Goal: Task Accomplishment & Management: Manage account settings

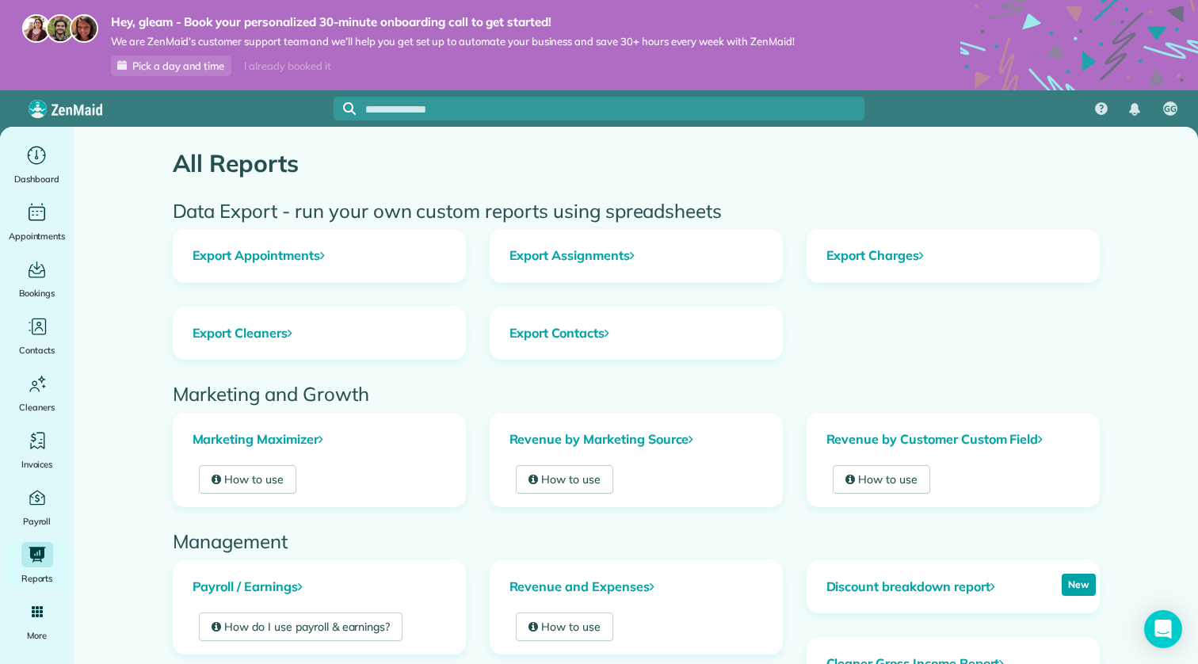
scroll to position [429, 0]
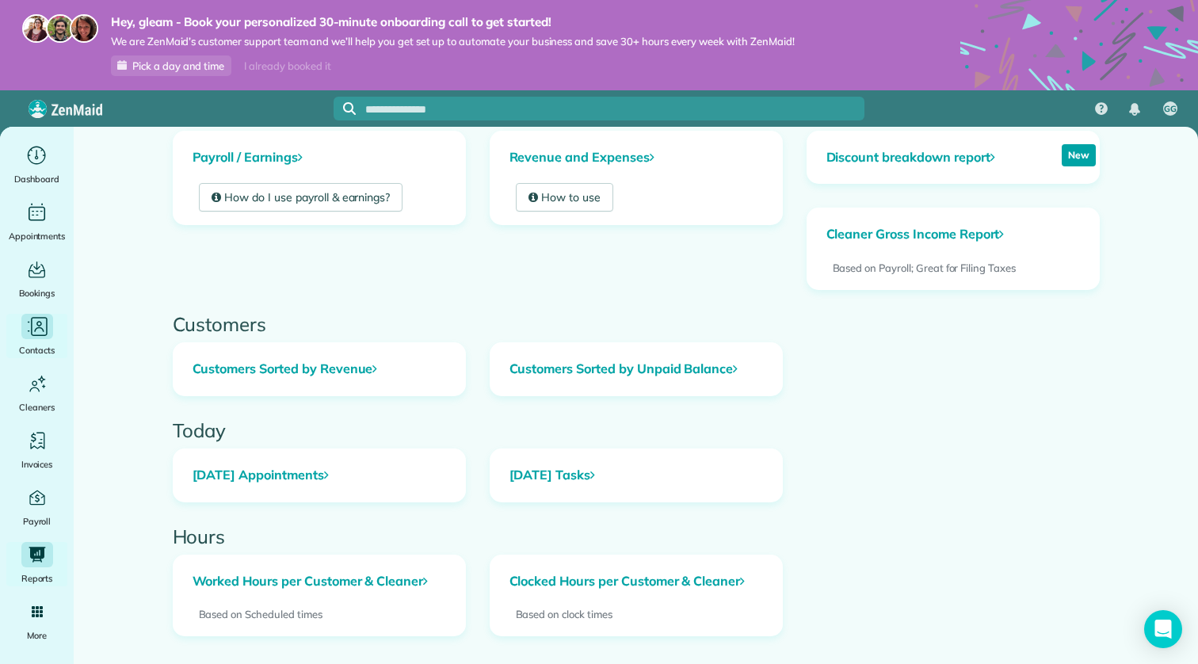
click at [48, 327] on icon "Main" at bounding box center [37, 327] width 24 height 24
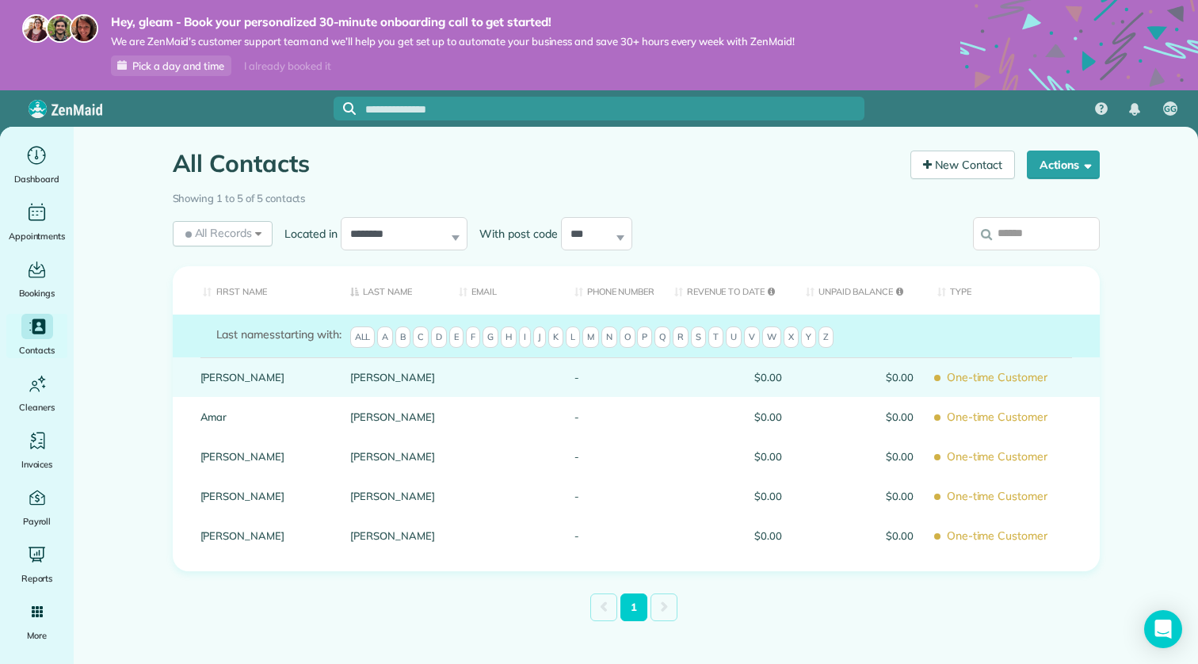
click at [348, 381] on div "Arellano" at bounding box center [392, 377] width 109 height 40
click at [239, 377] on link "Carolyn" at bounding box center [263, 377] width 127 height 11
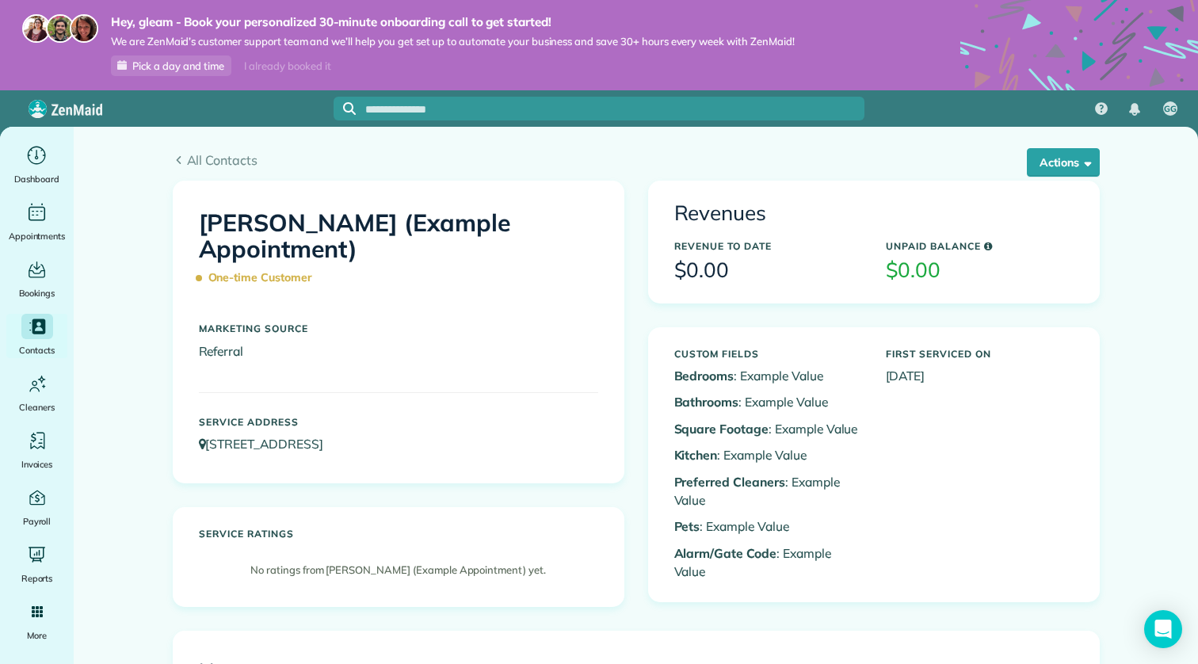
click at [1101, 166] on div "All Contacts Actions Edit Add Appointment Recent Activity Send Email Show Past …" at bounding box center [636, 154] width 951 height 54
click at [1082, 166] on span "button" at bounding box center [1085, 162] width 12 height 12
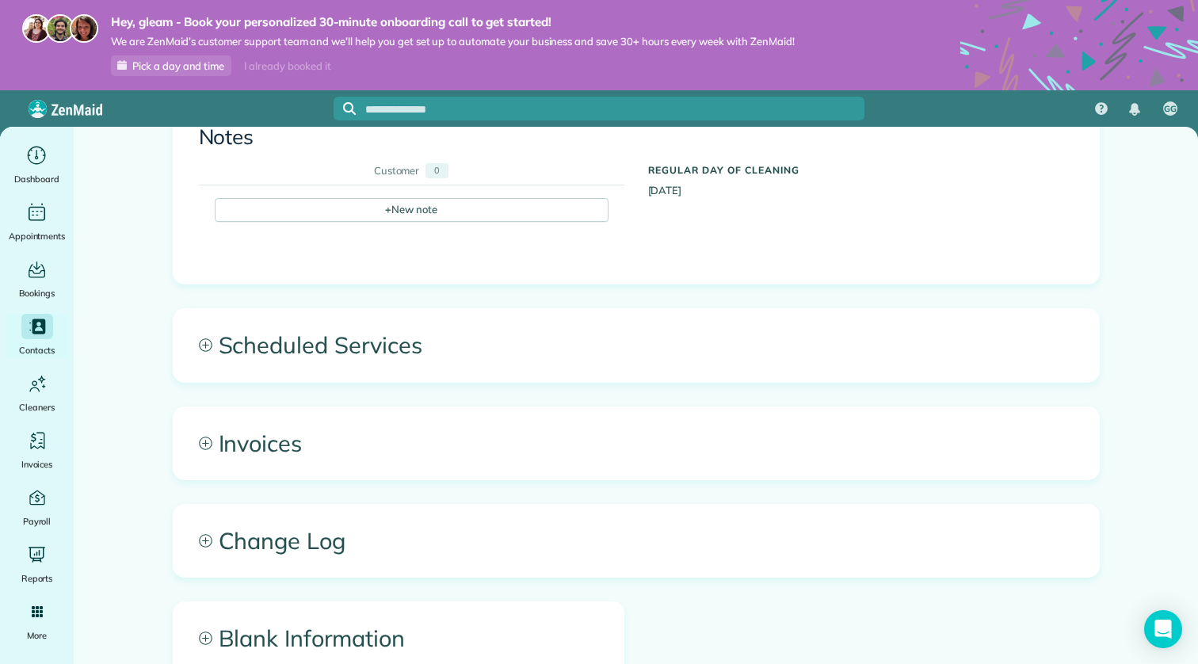
scroll to position [620, 0]
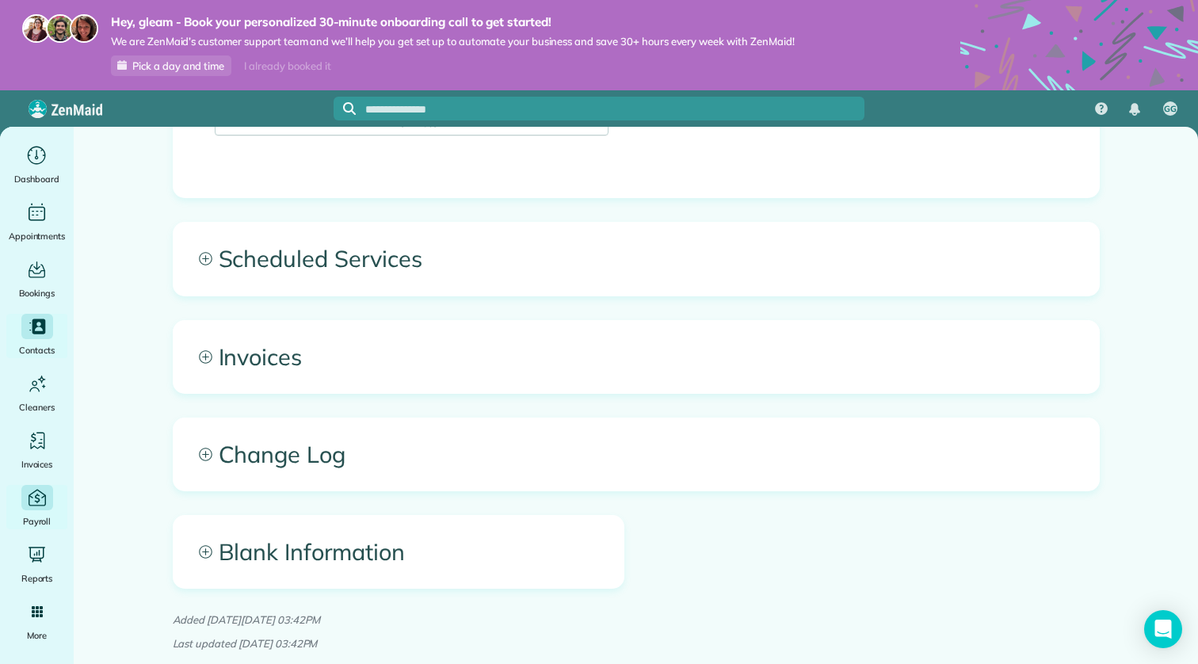
click at [42, 525] on span "Payroll" at bounding box center [37, 521] width 29 height 16
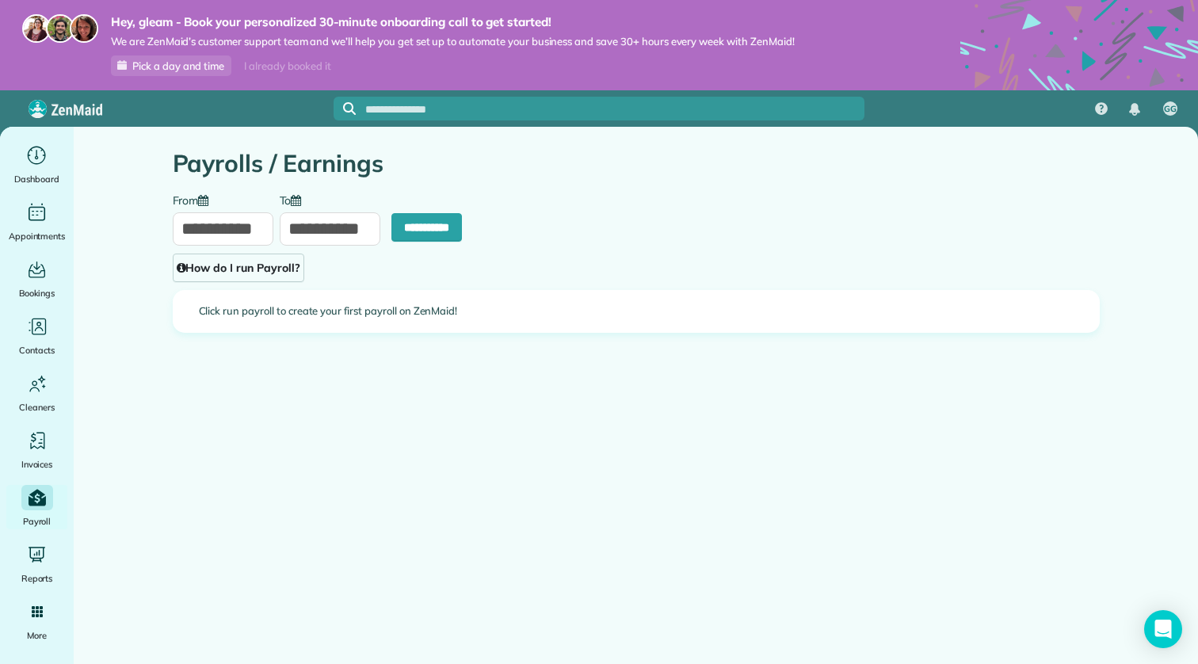
type input "**********"
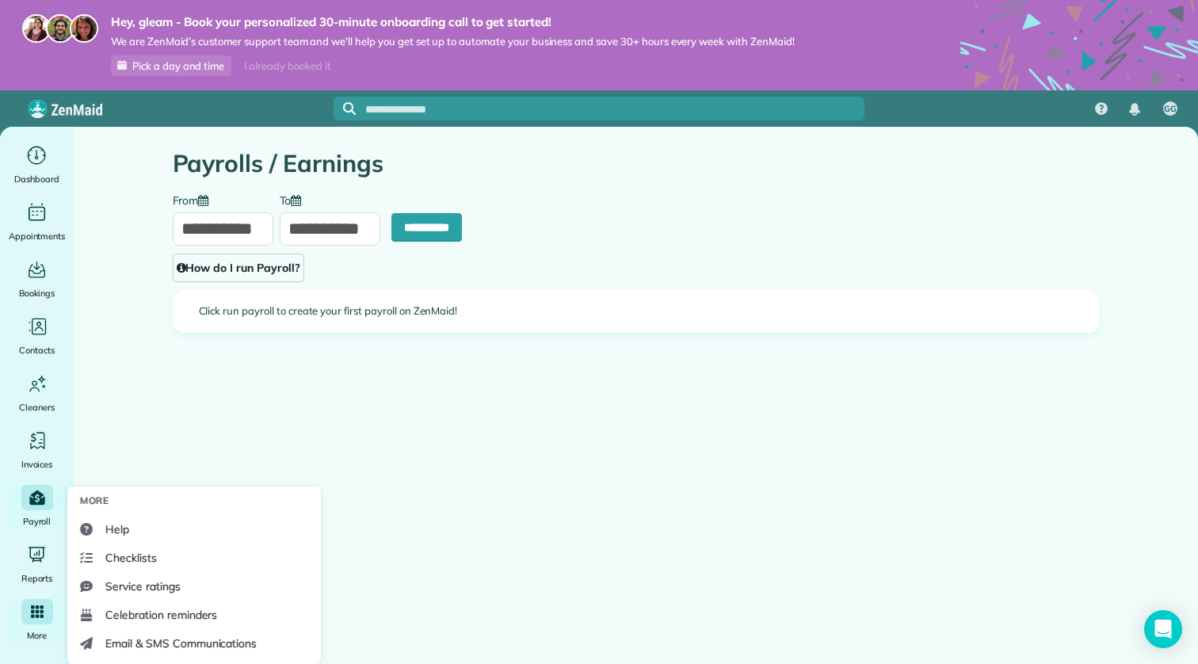
click at [32, 613] on icon "Main" at bounding box center [37, 611] width 13 height 13
click at [218, 645] on span "Email & SMS Communications" at bounding box center [180, 643] width 151 height 16
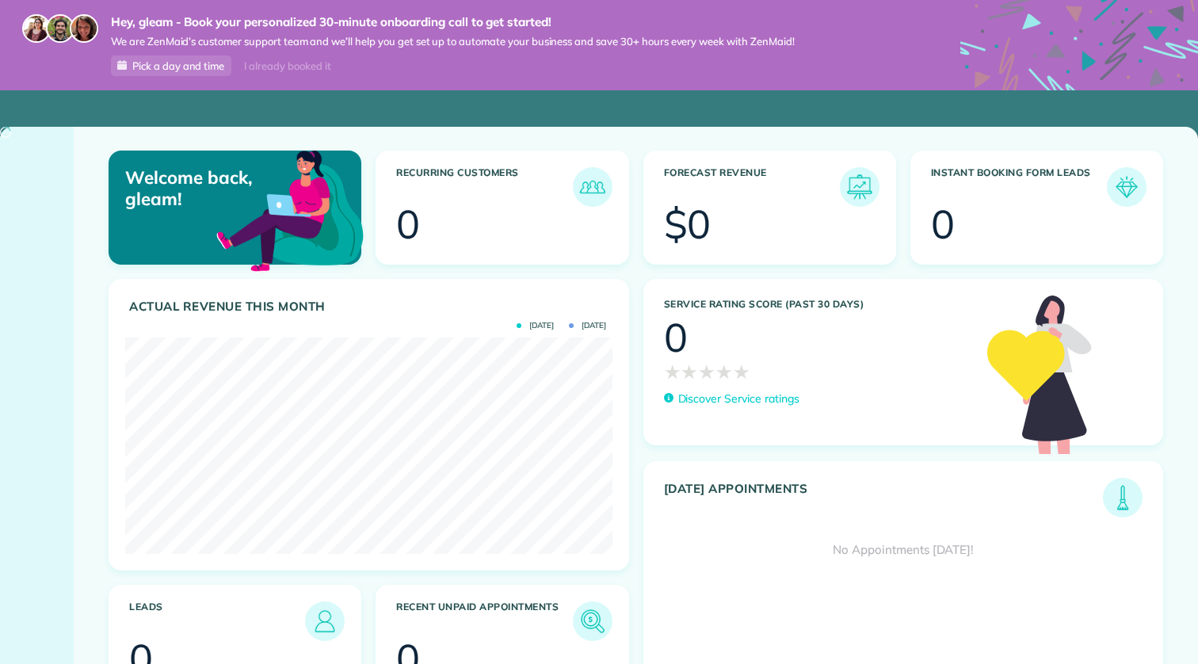
scroll to position [216, 487]
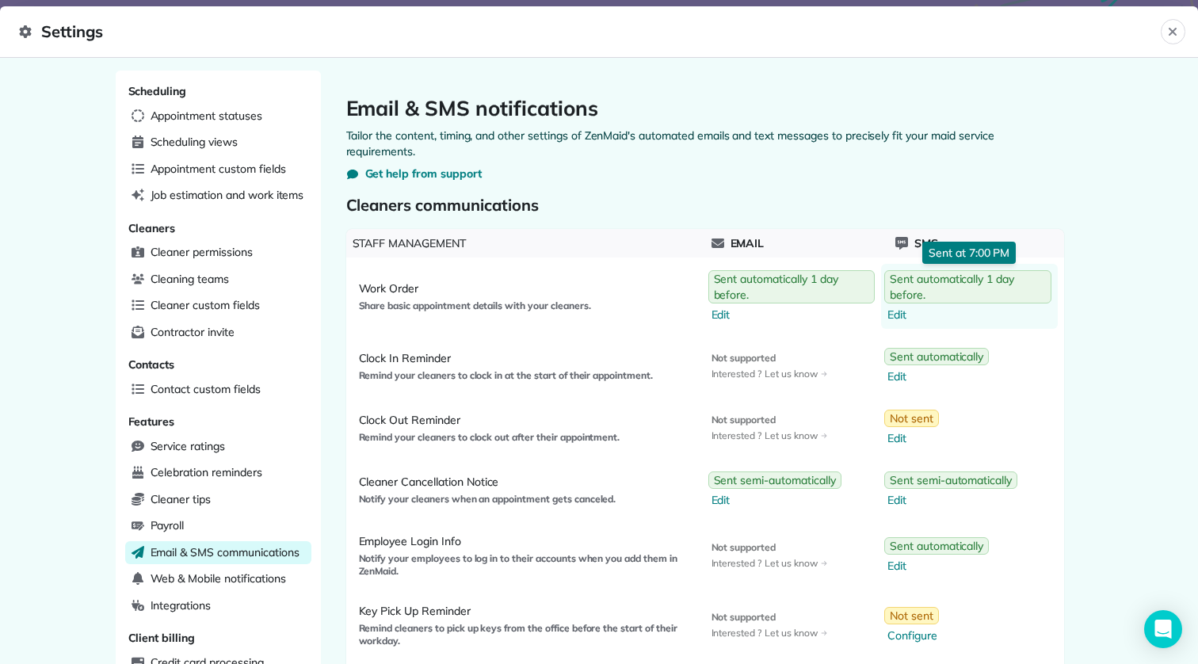
click at [930, 314] on span "Edit" at bounding box center [969, 315] width 164 height 16
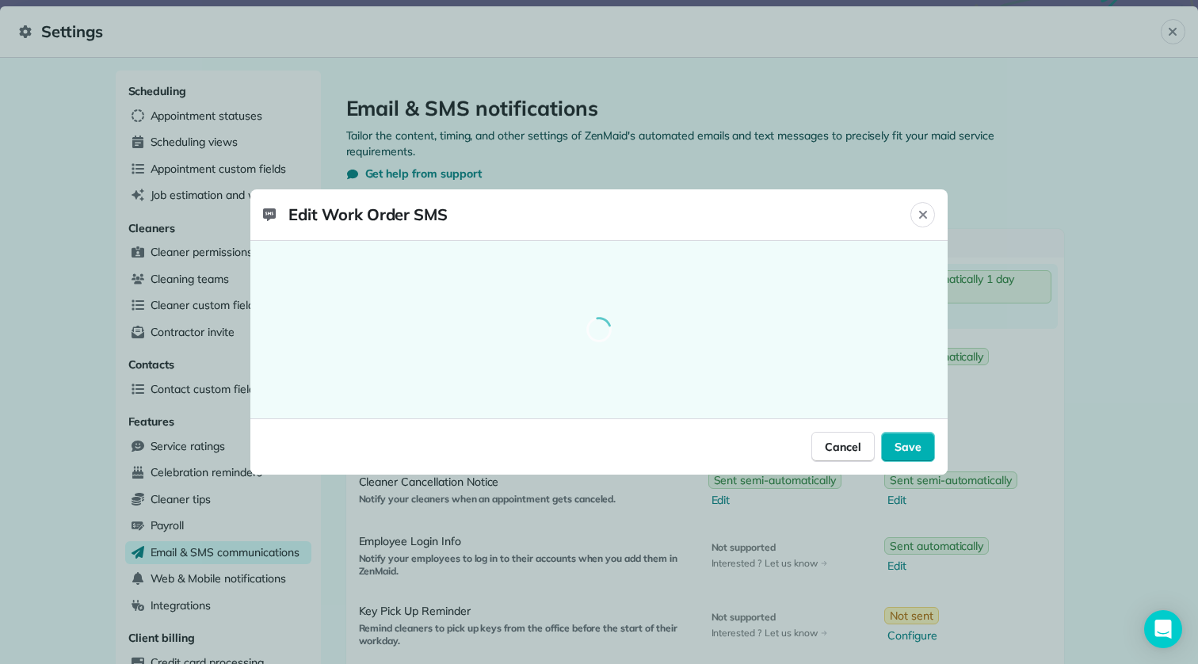
select select "********"
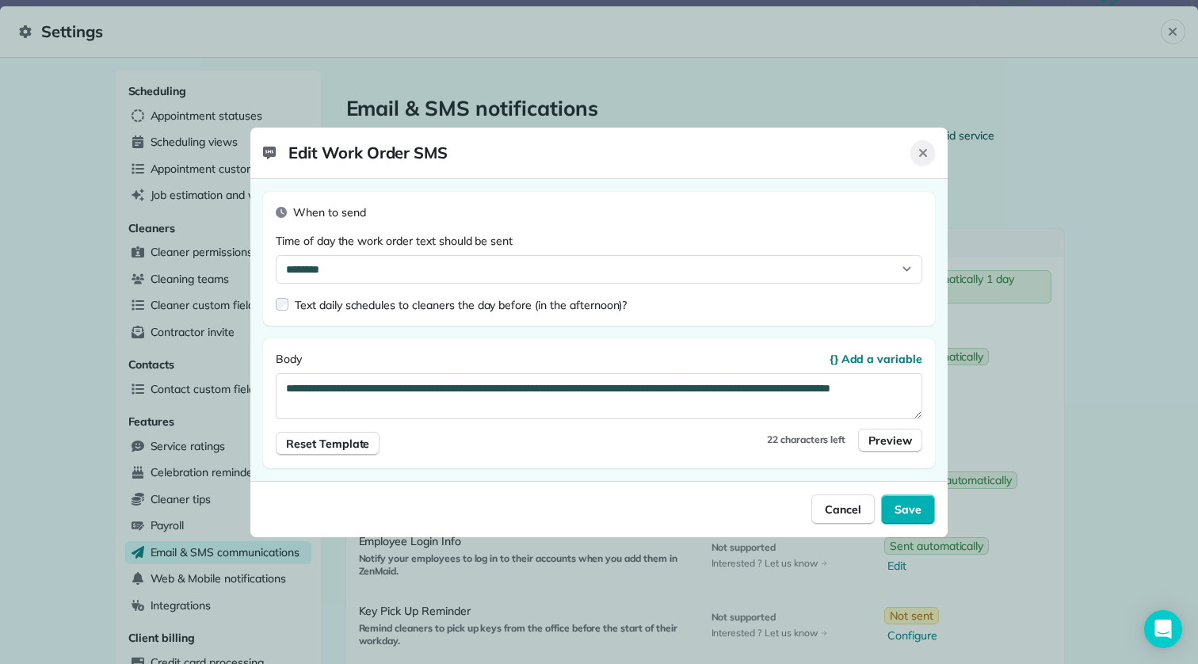
click at [918, 161] on div "Close" at bounding box center [922, 152] width 25 height 25
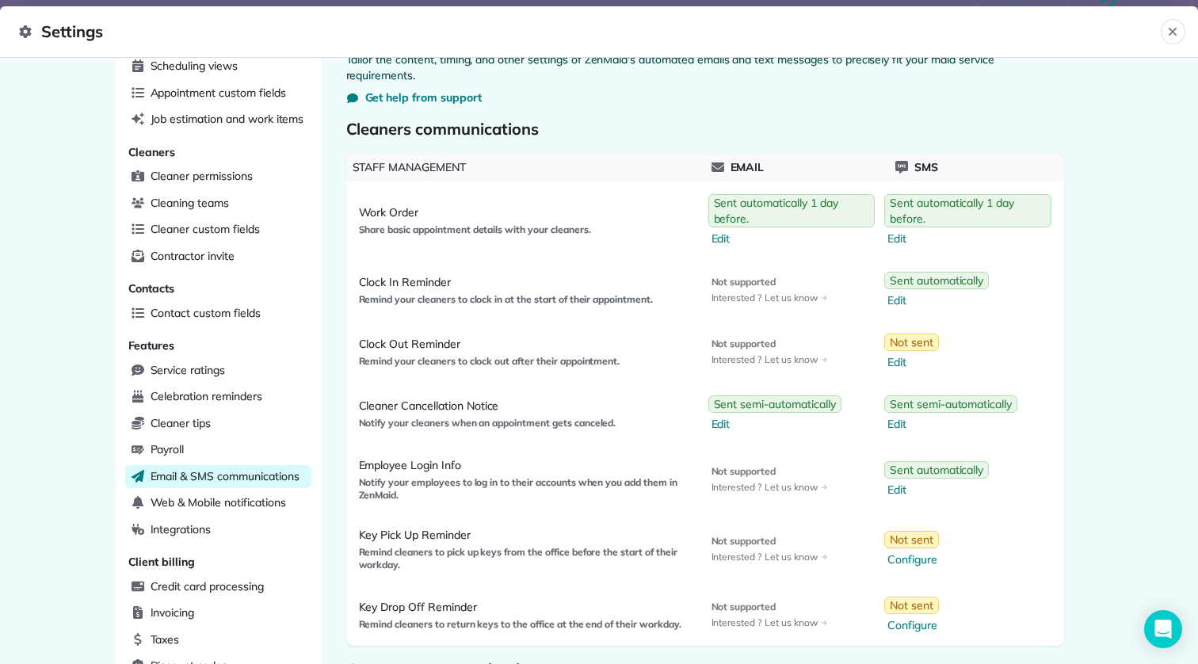
scroll to position [95, 0]
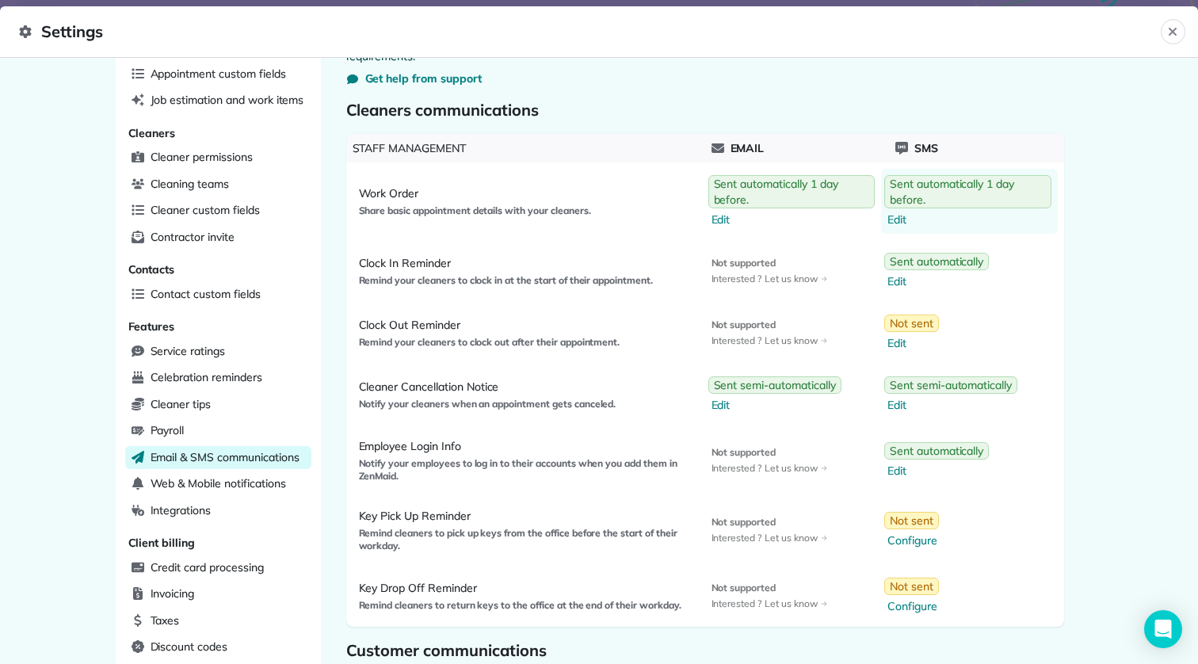
click at [899, 220] on span "Edit" at bounding box center [969, 220] width 164 height 16
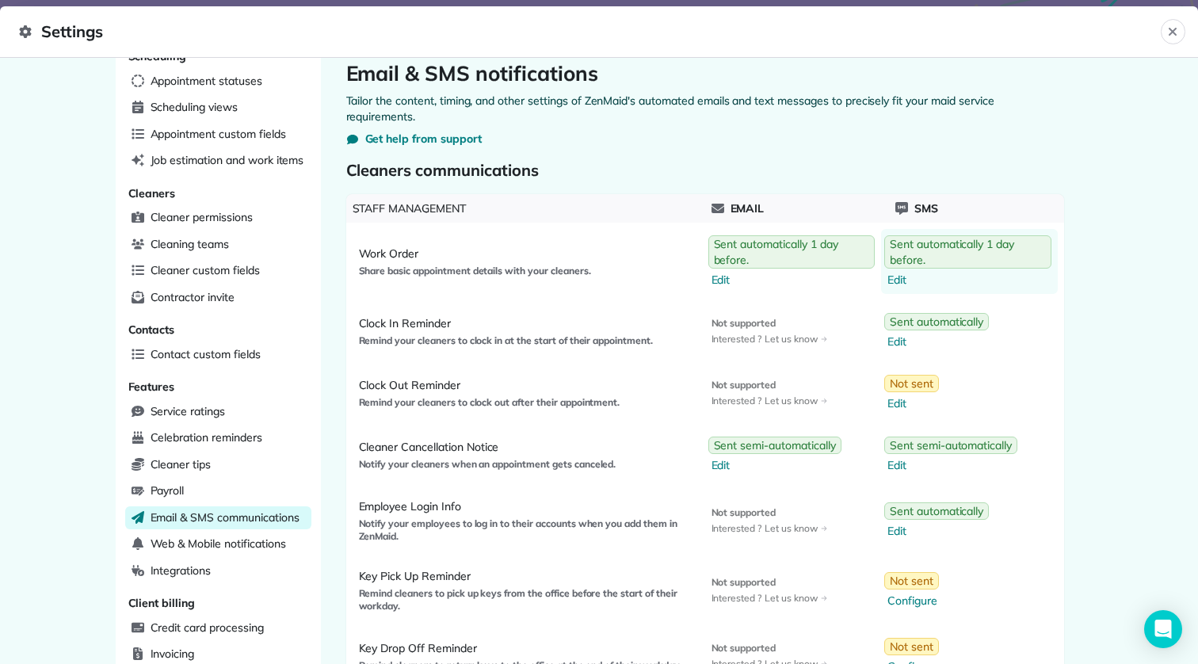
select select "********"
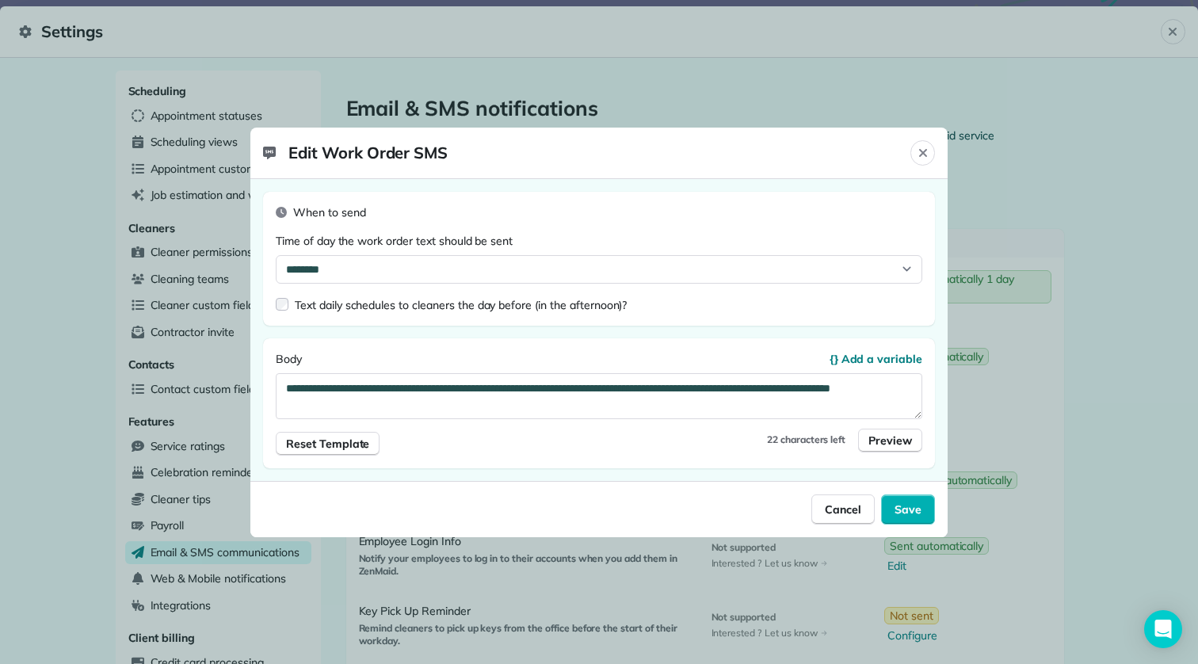
click at [1078, 202] on div at bounding box center [599, 332] width 1198 height 664
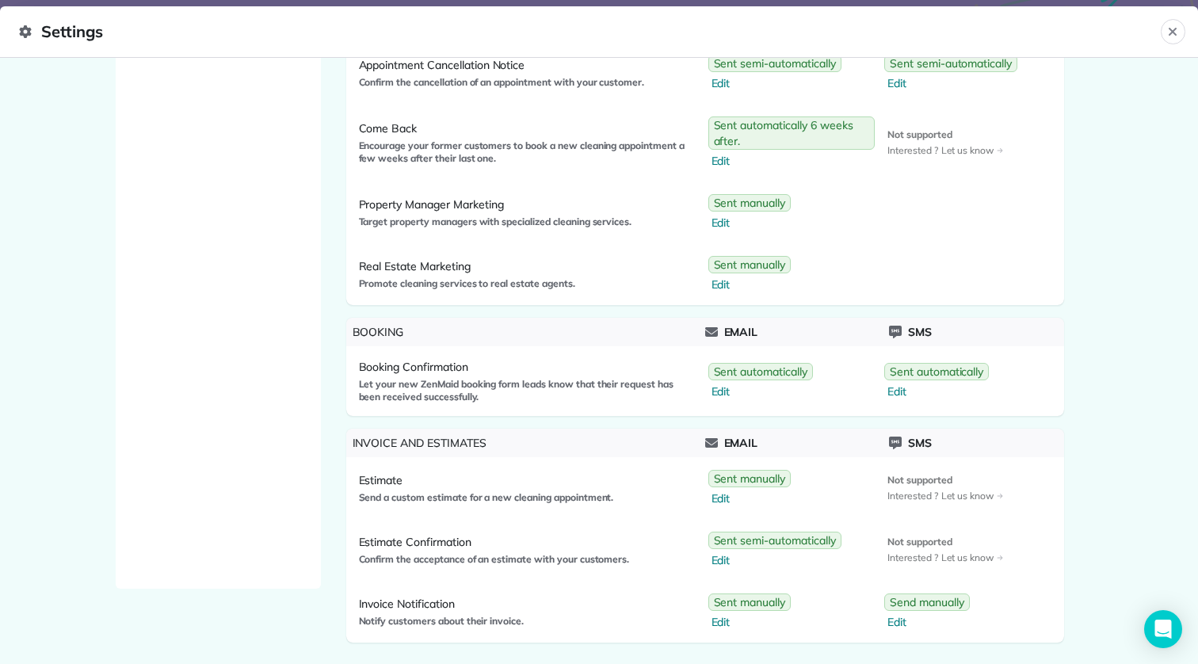
scroll to position [1170, 0]
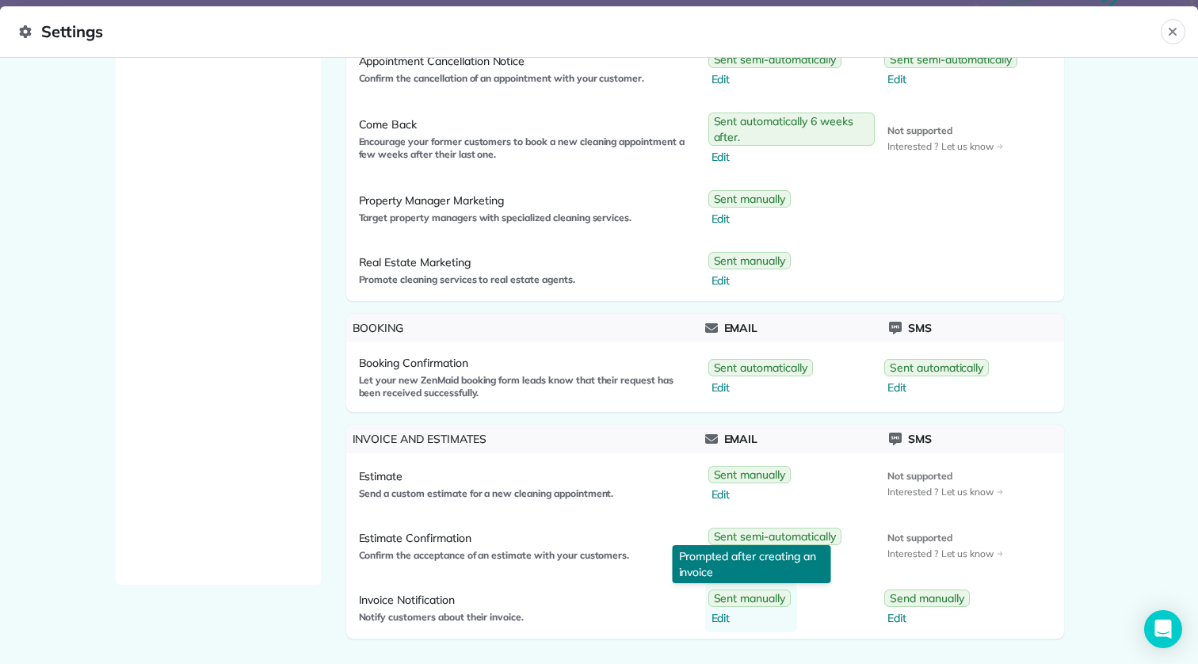
click at [727, 618] on span "Edit" at bounding box center [752, 618] width 80 height 16
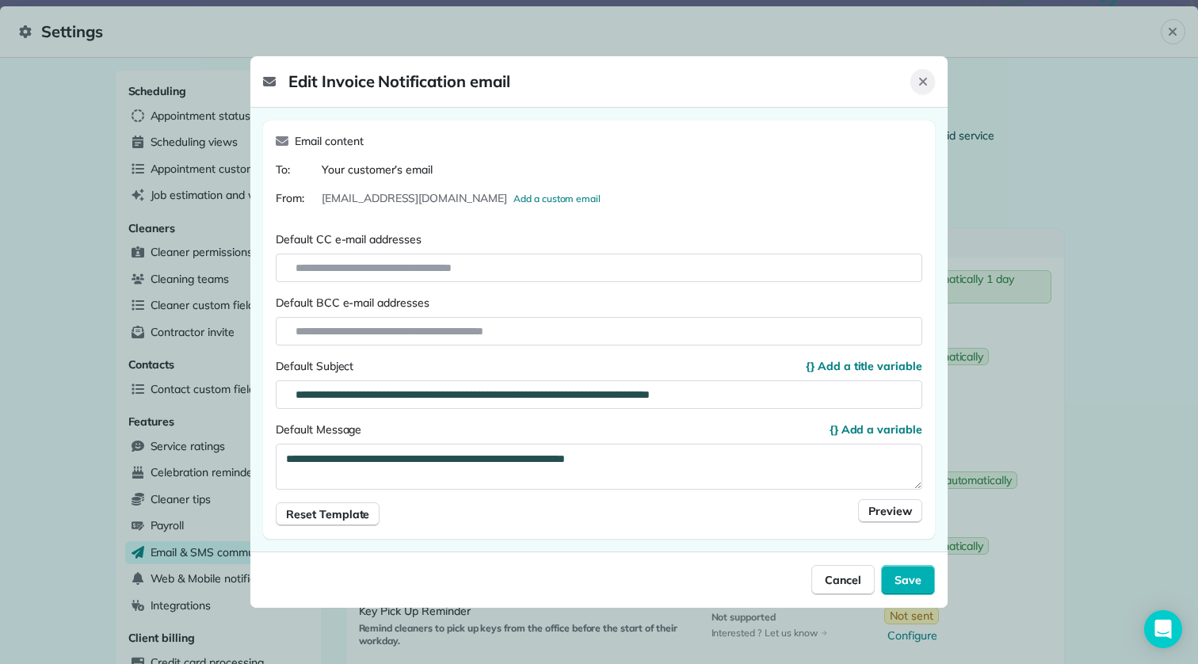
click at [917, 88] on div "Close" at bounding box center [922, 81] width 25 height 25
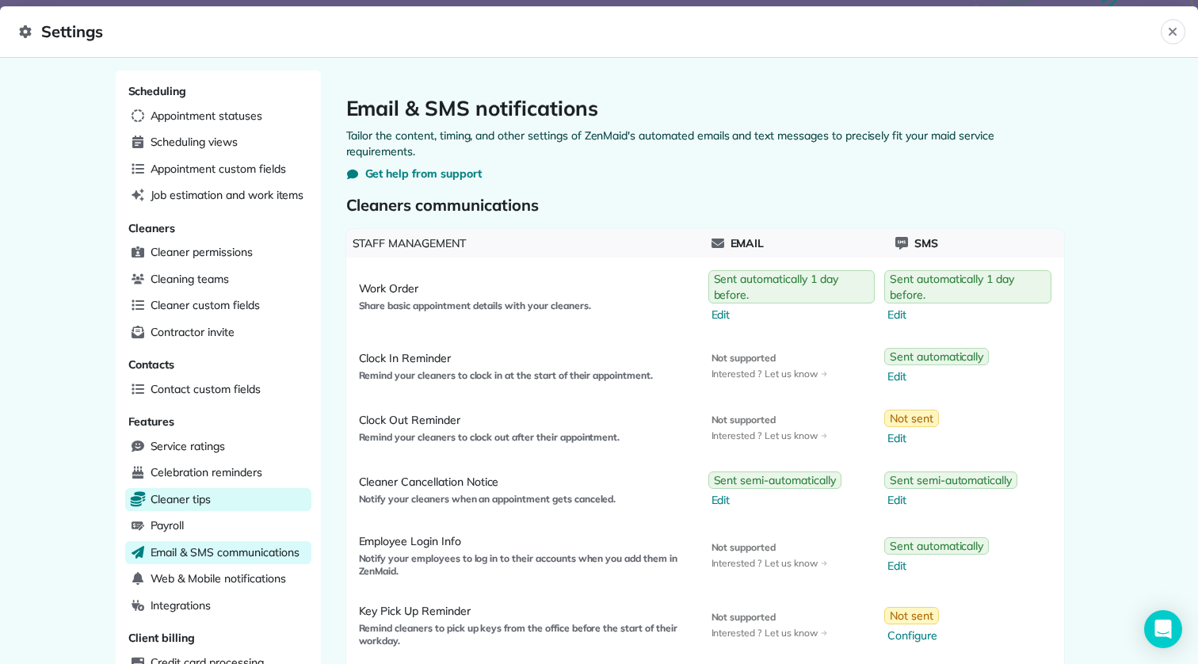
click at [252, 502] on div "Cleaner tips" at bounding box center [218, 500] width 186 height 24
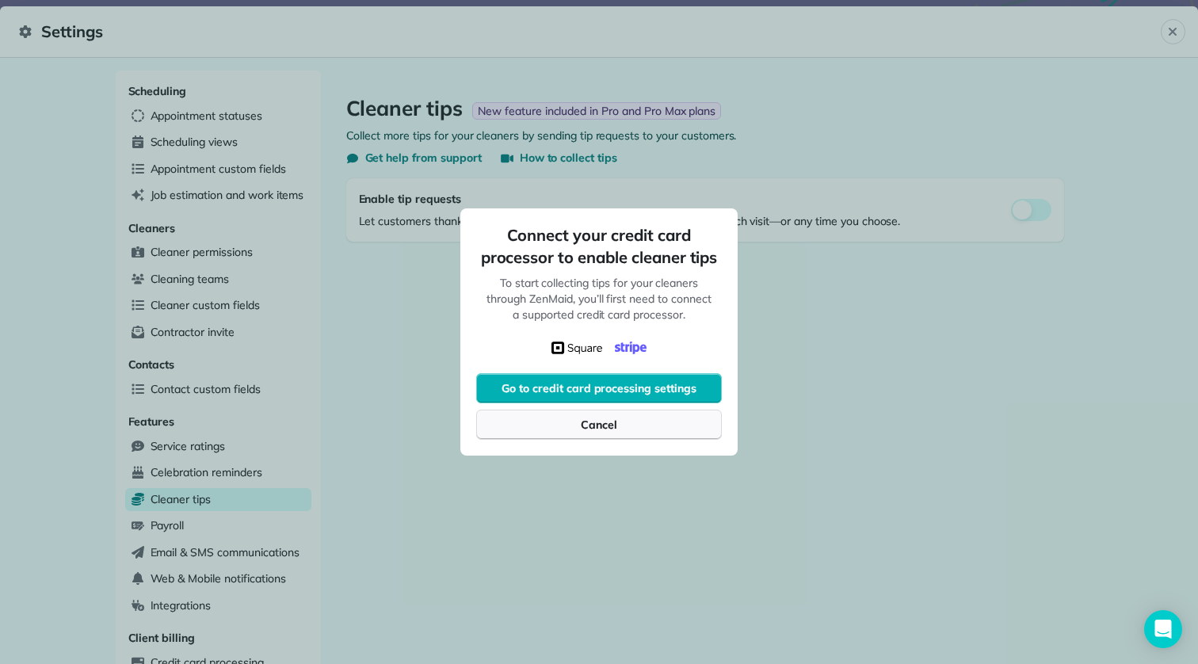
click at [642, 426] on button "Cancel" at bounding box center [599, 425] width 246 height 30
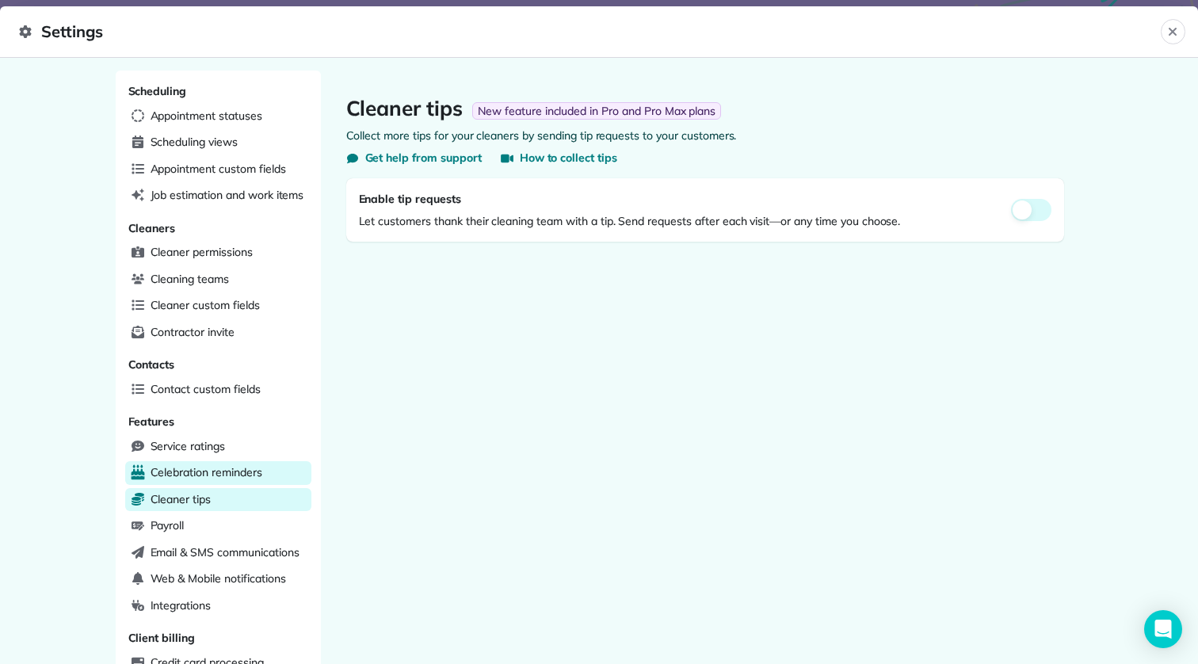
click at [213, 467] on span "Celebration reminders" at bounding box center [207, 472] width 112 height 16
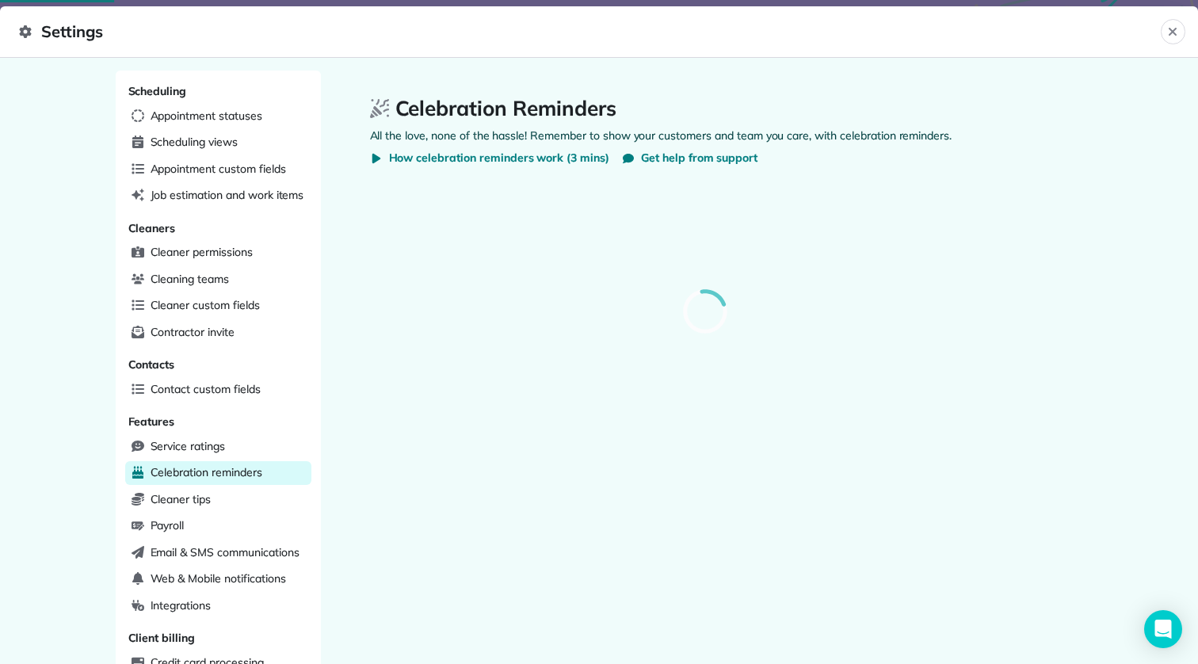
select select
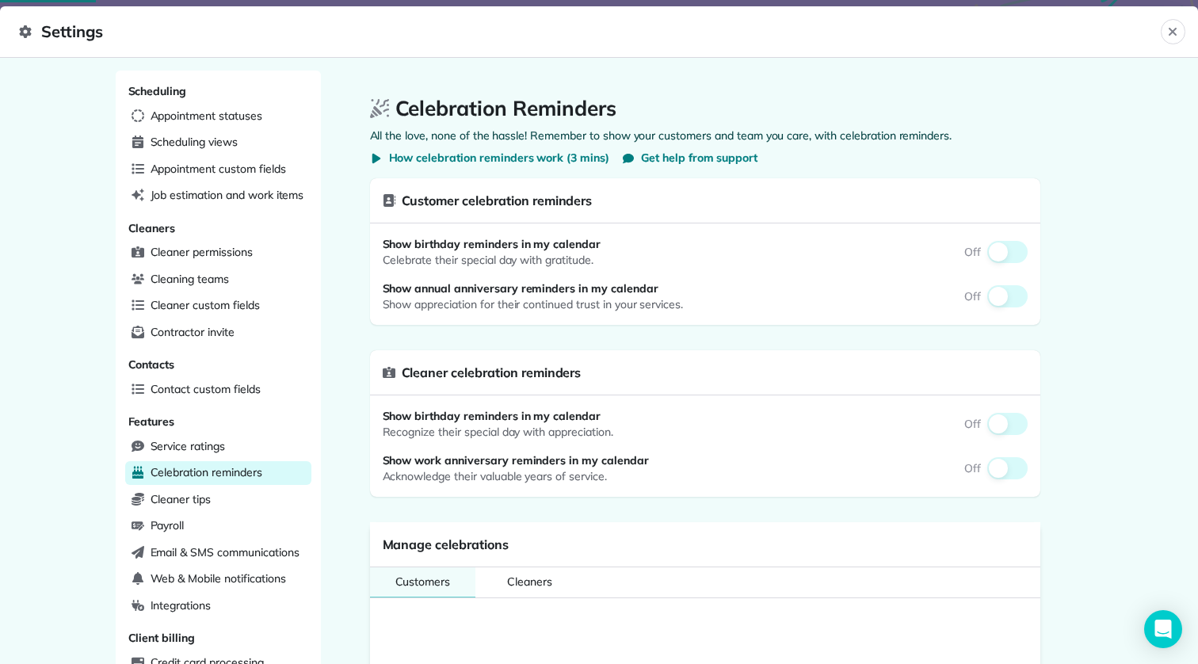
select select
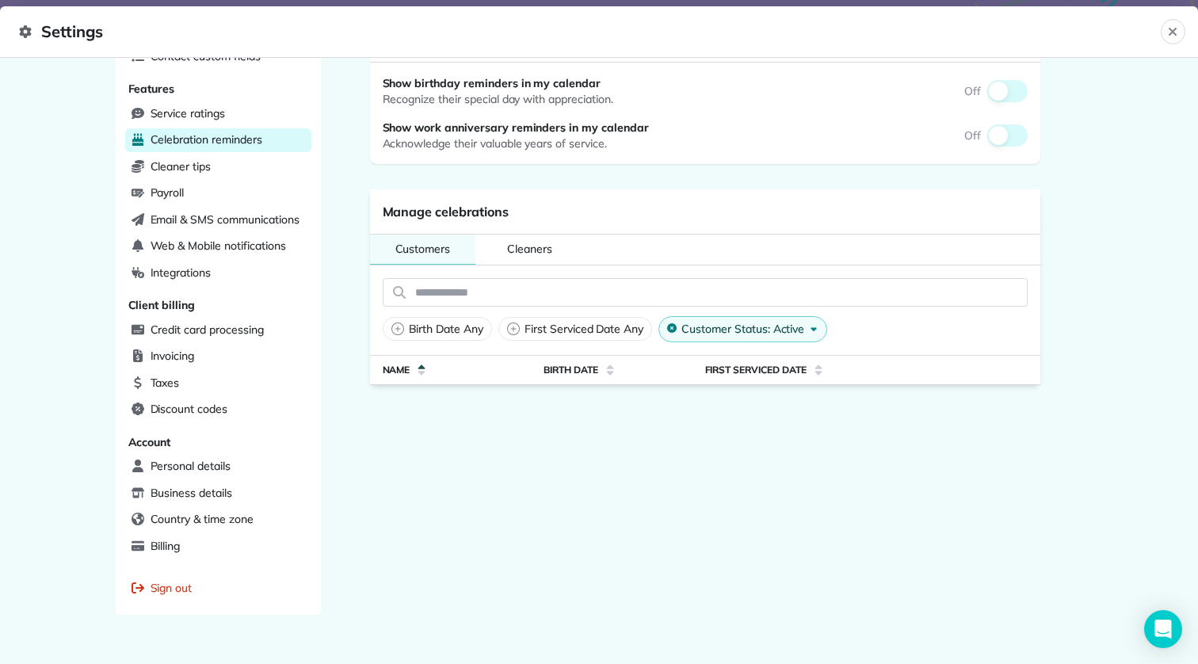
scroll to position [350, 0]
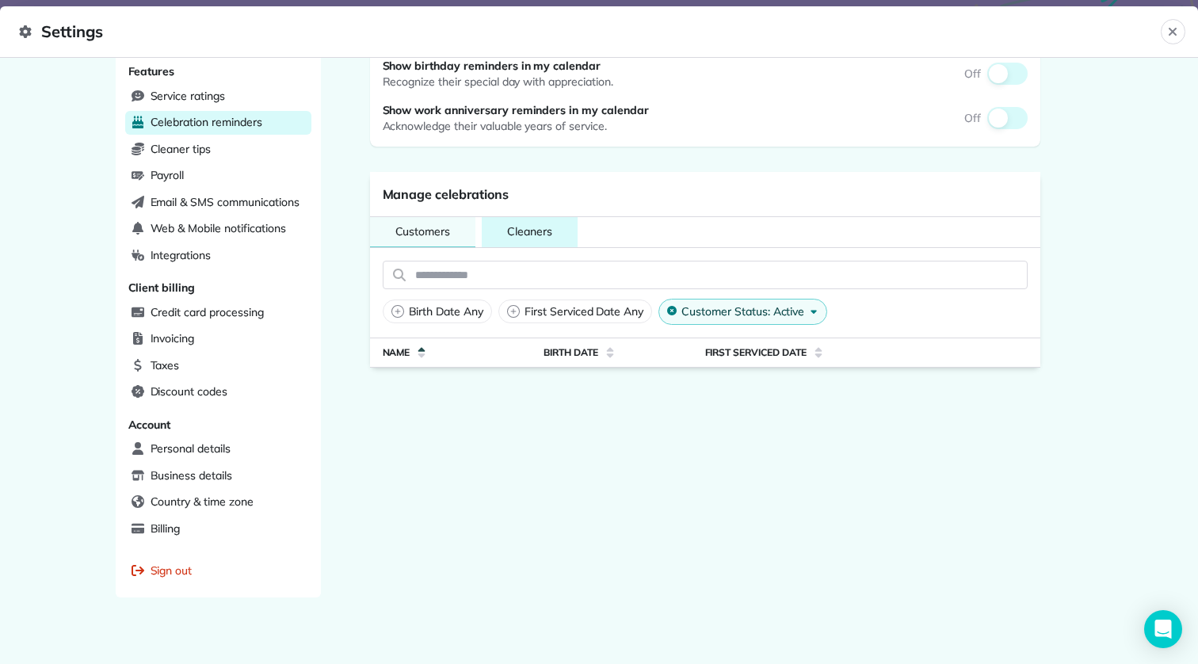
click at [516, 244] on button "Cleaners" at bounding box center [530, 232] width 96 height 30
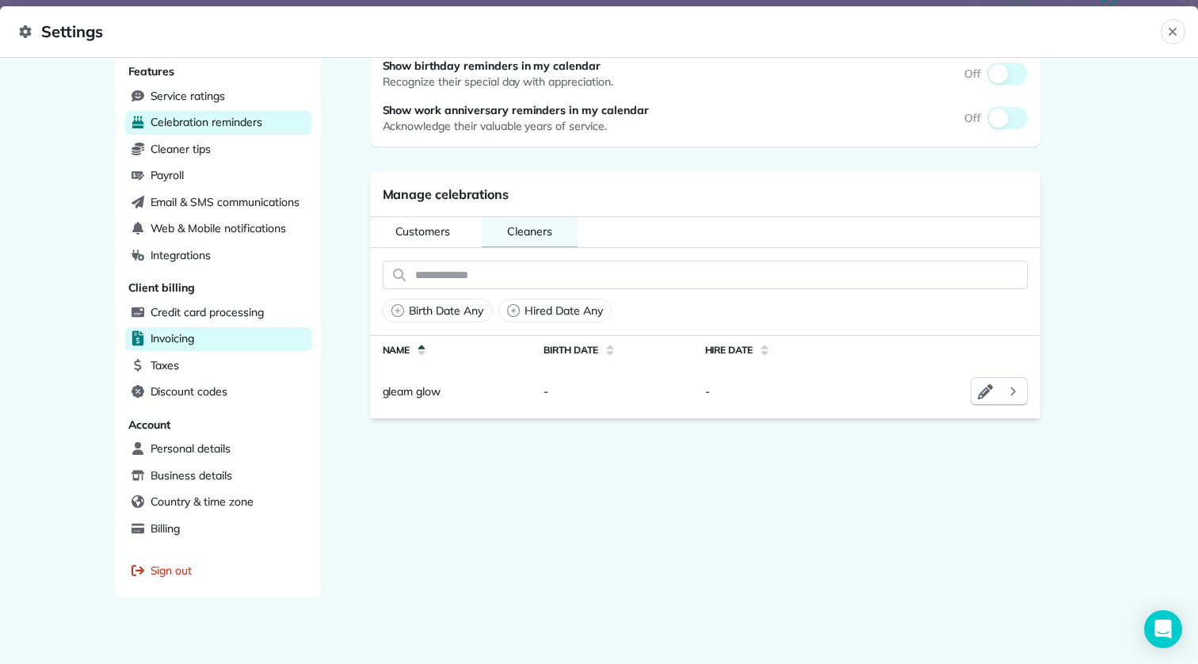
click at [232, 334] on div "Invoicing" at bounding box center [218, 339] width 186 height 24
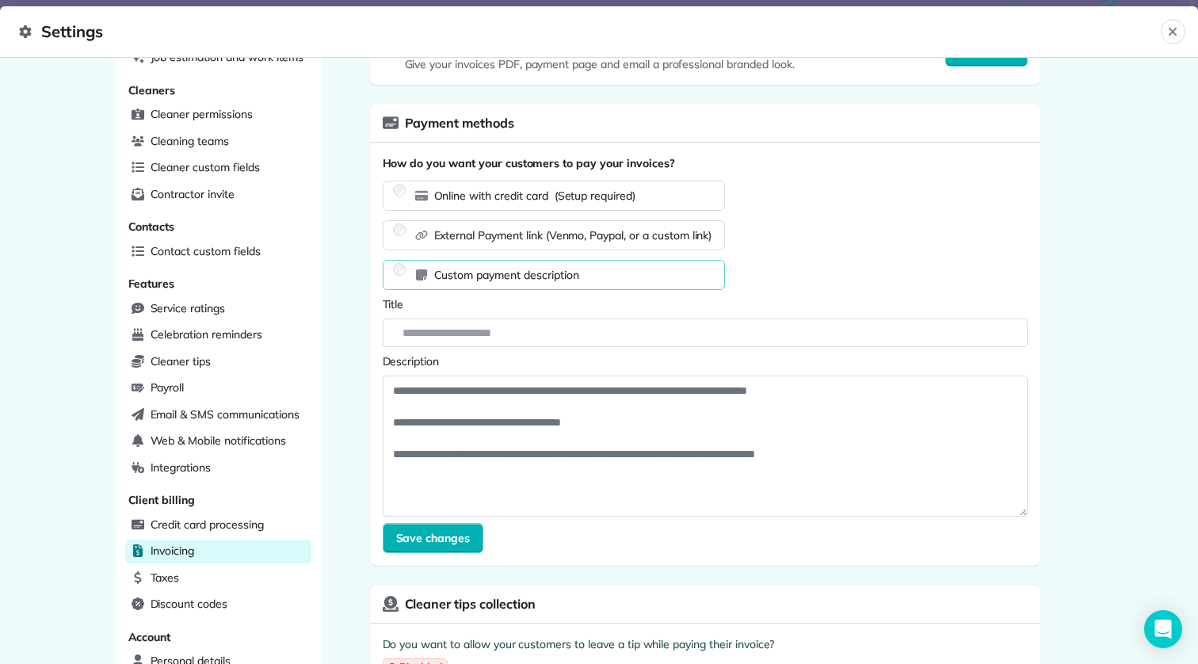
scroll to position [143, 0]
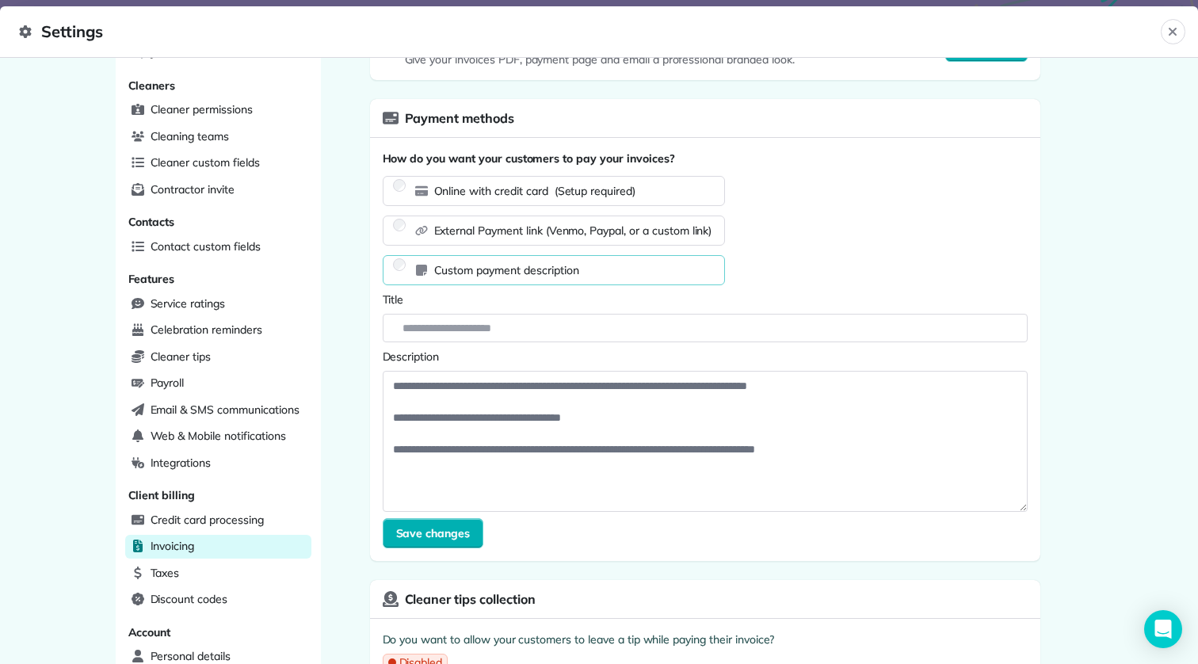
click at [493, 227] on span "External Payment link (Venmo, Paypal, or a custom link)" at bounding box center [573, 231] width 278 height 16
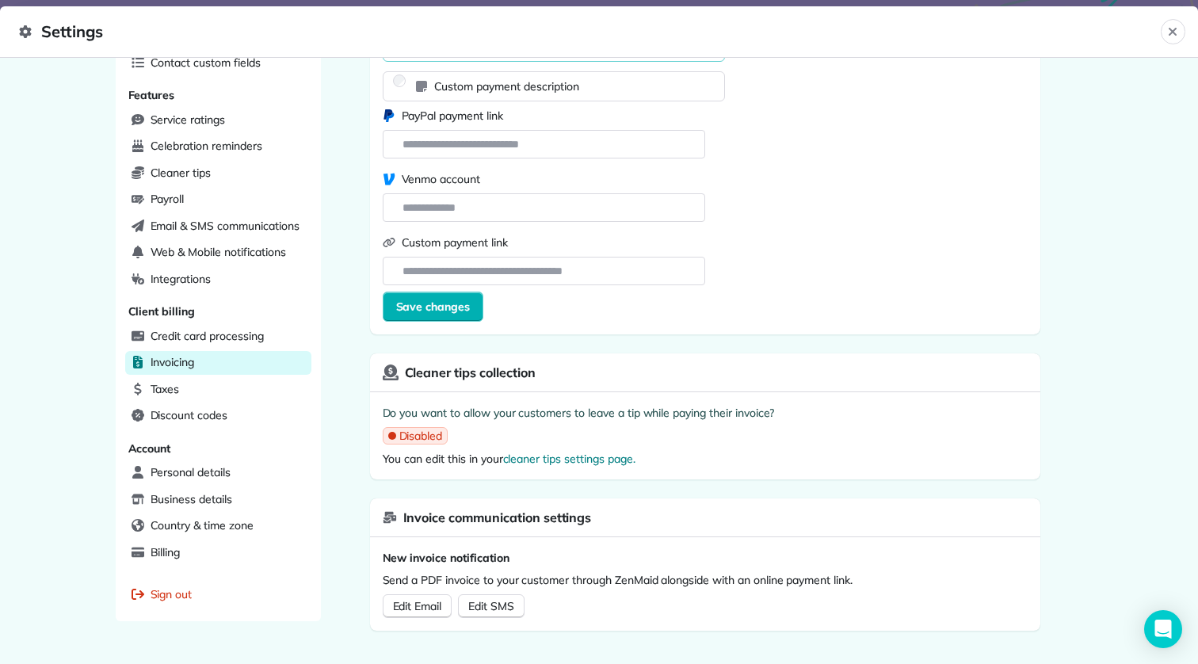
scroll to position [350, 0]
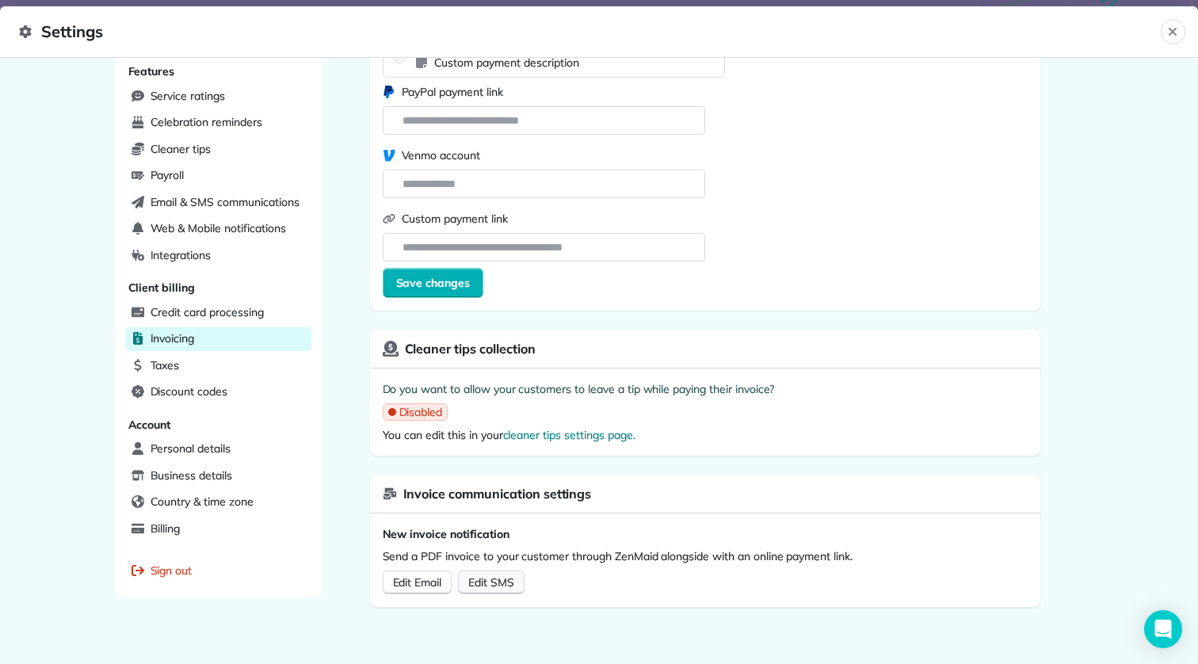
click at [516, 586] on link "Edit SMS" at bounding box center [491, 583] width 67 height 24
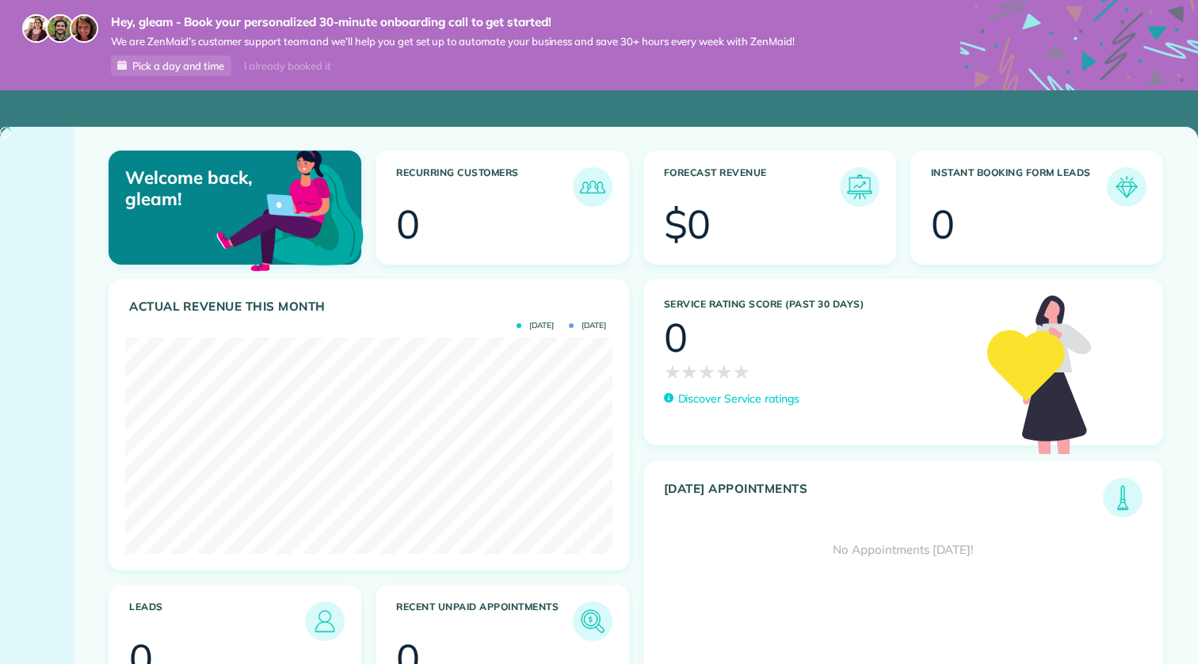
scroll to position [216, 487]
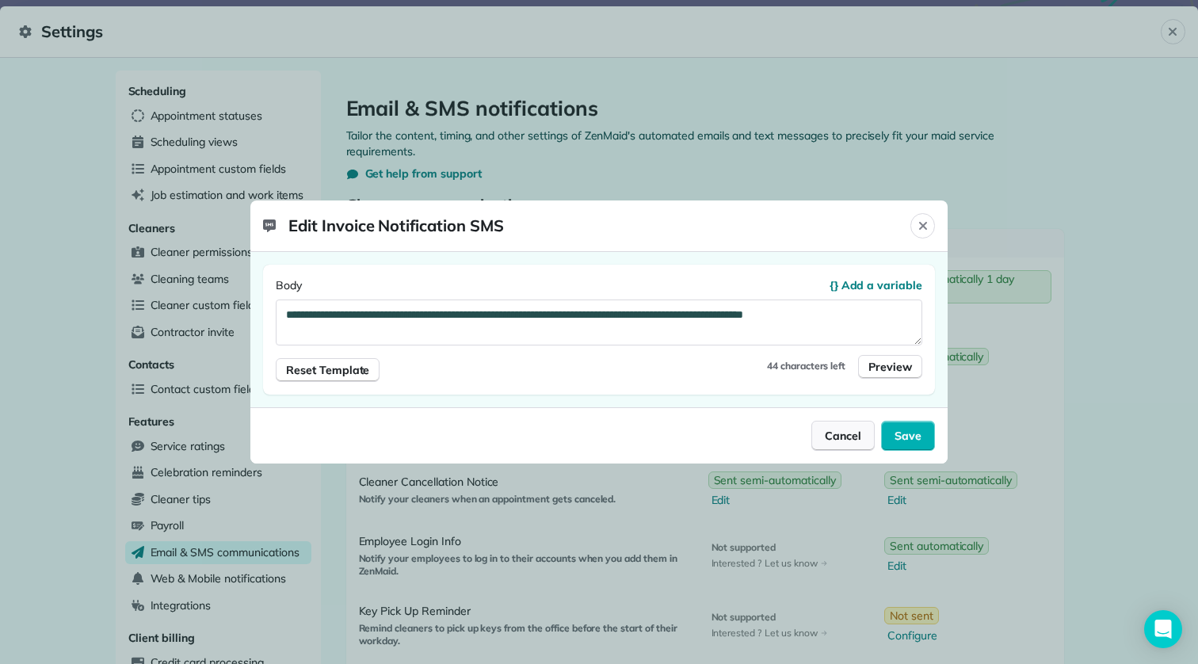
click at [834, 438] on span "Cancel" at bounding box center [843, 436] width 36 height 16
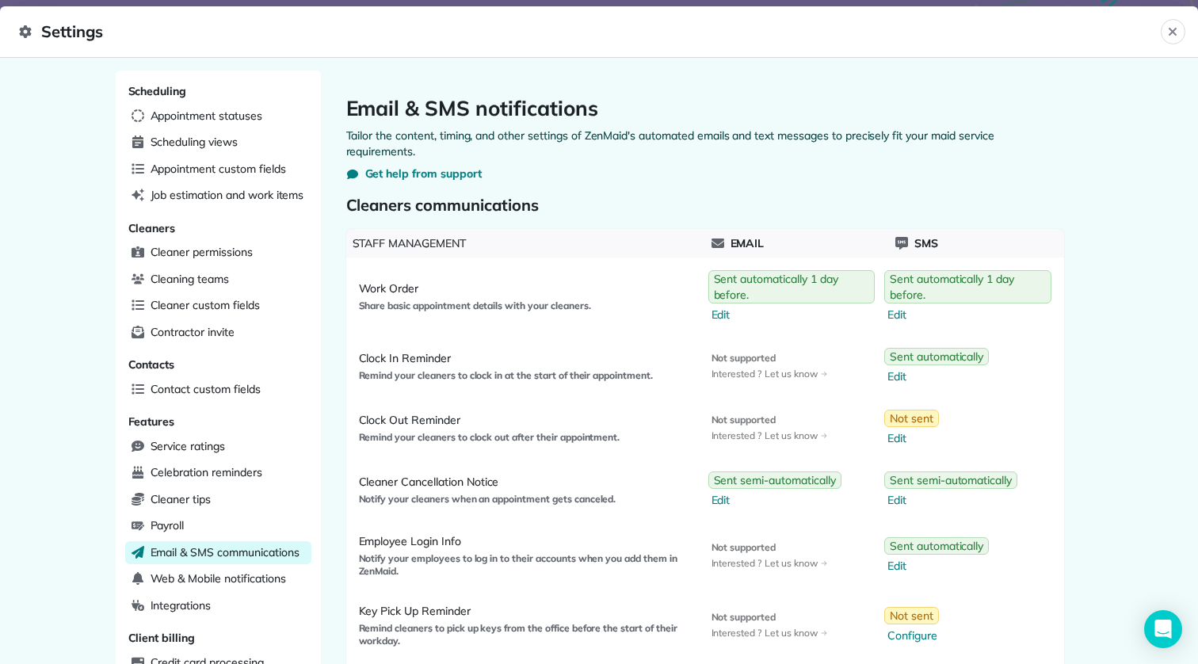
scroll to position [2, 0]
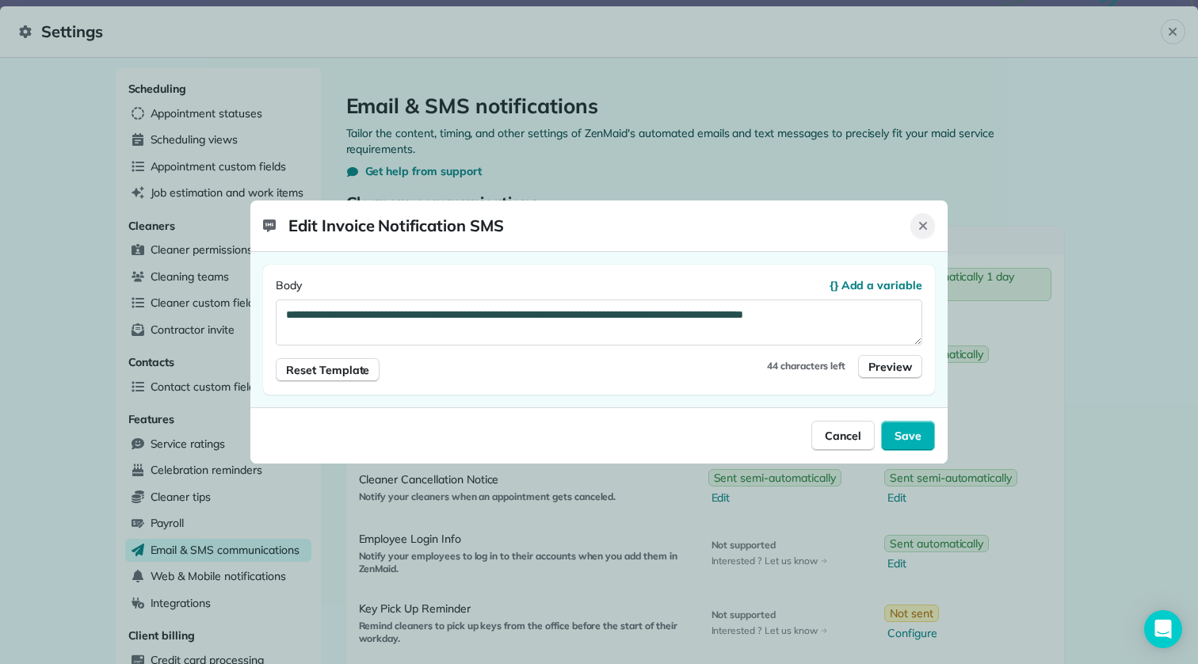
click at [924, 223] on icon "Close" at bounding box center [923, 225] width 13 height 13
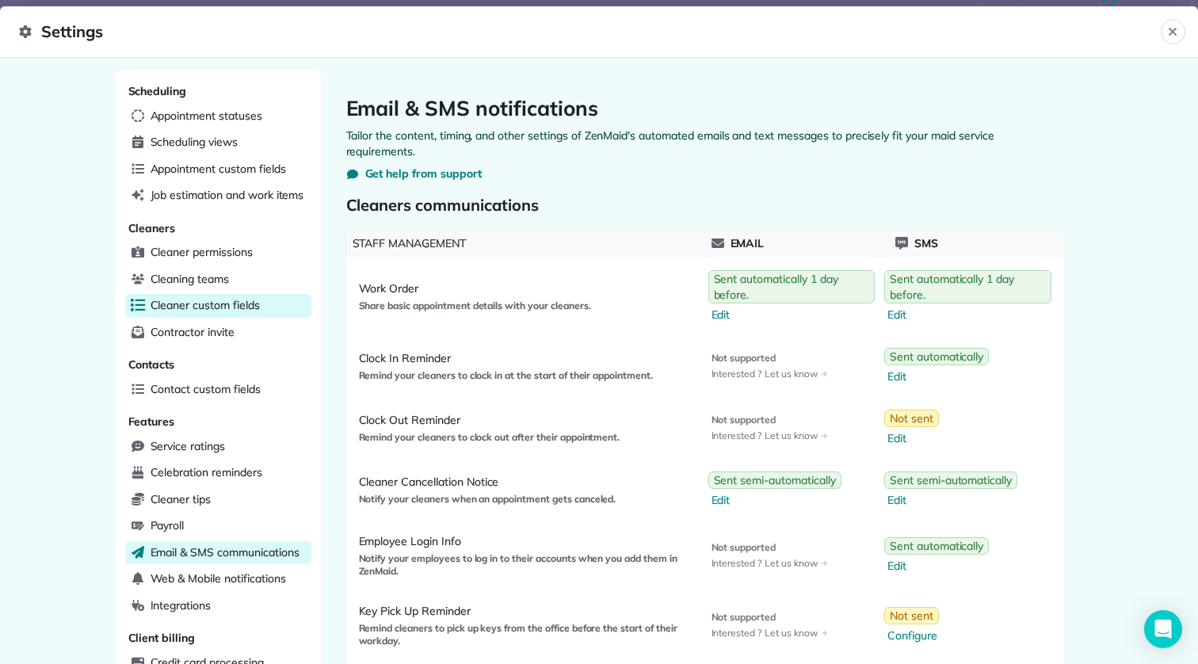
click at [301, 296] on div "Cleaner custom fields" at bounding box center [218, 306] width 186 height 24
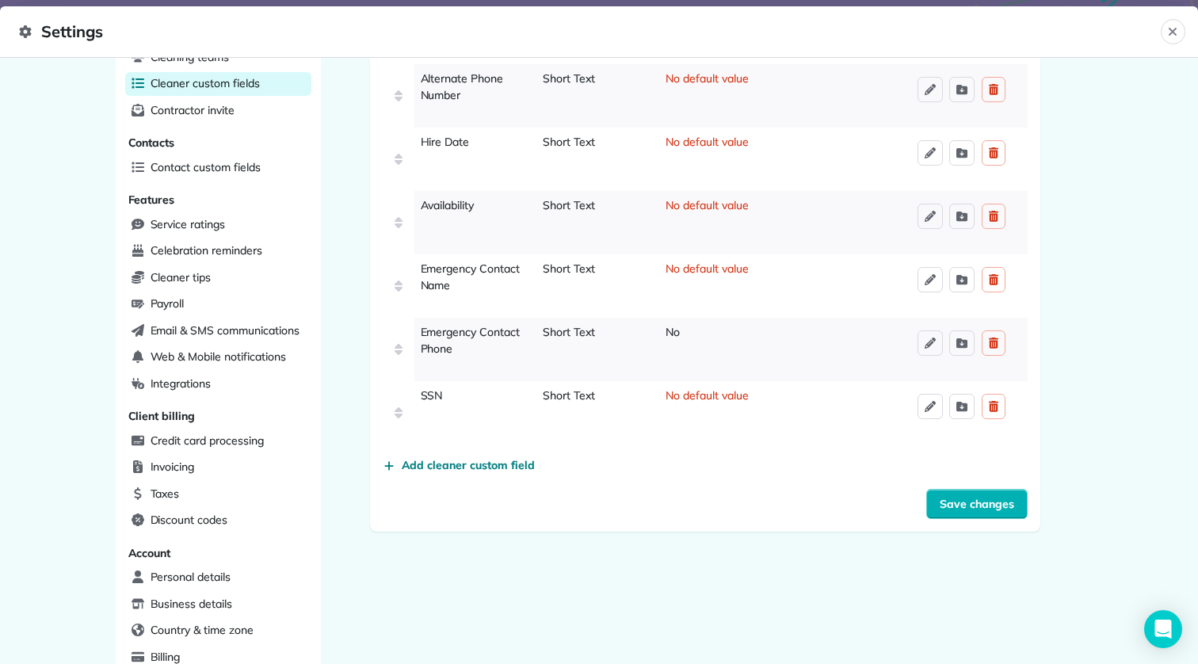
scroll to position [350, 0]
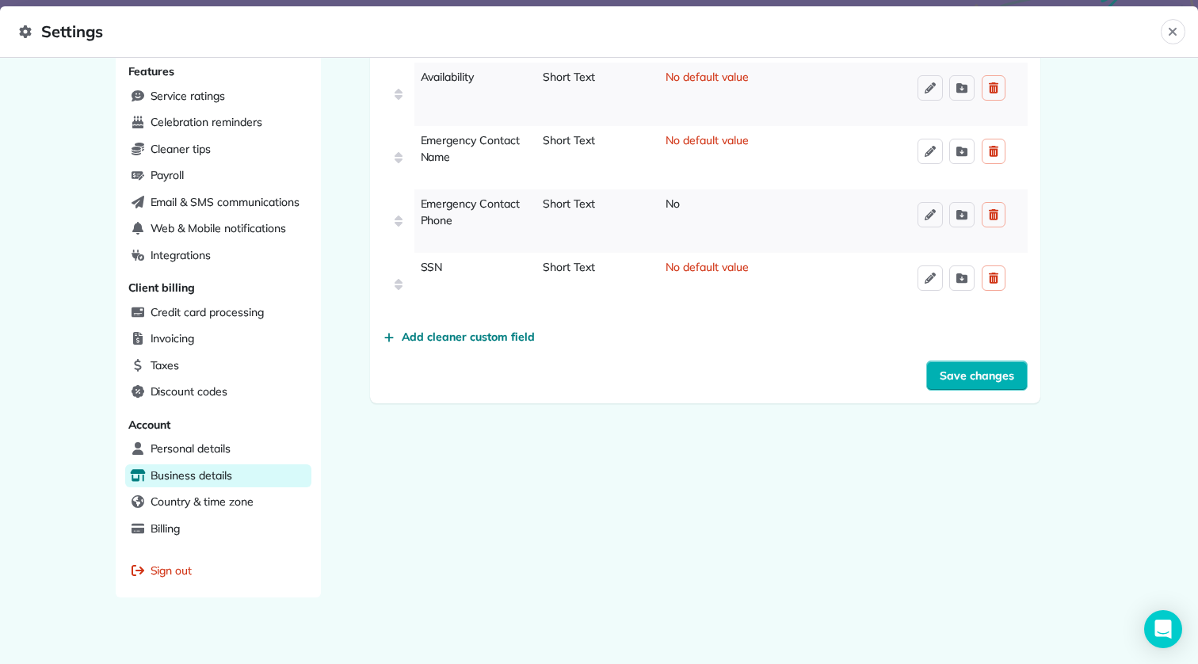
click at [235, 467] on div "Business details" at bounding box center [218, 476] width 186 height 24
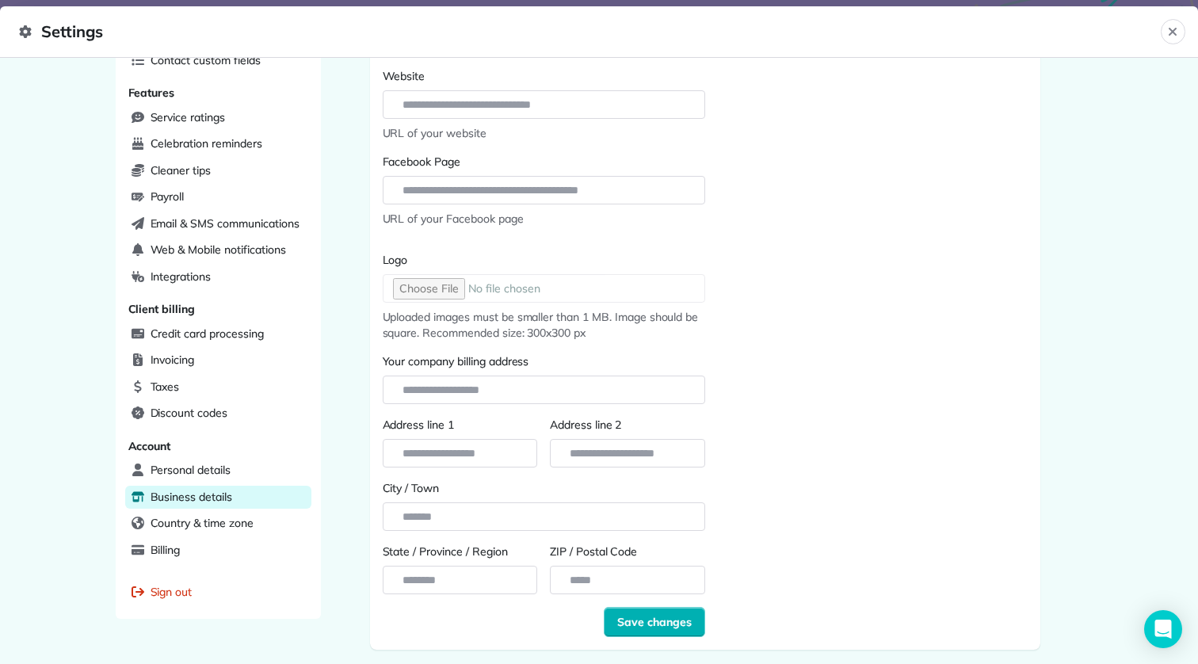
scroll to position [350, 0]
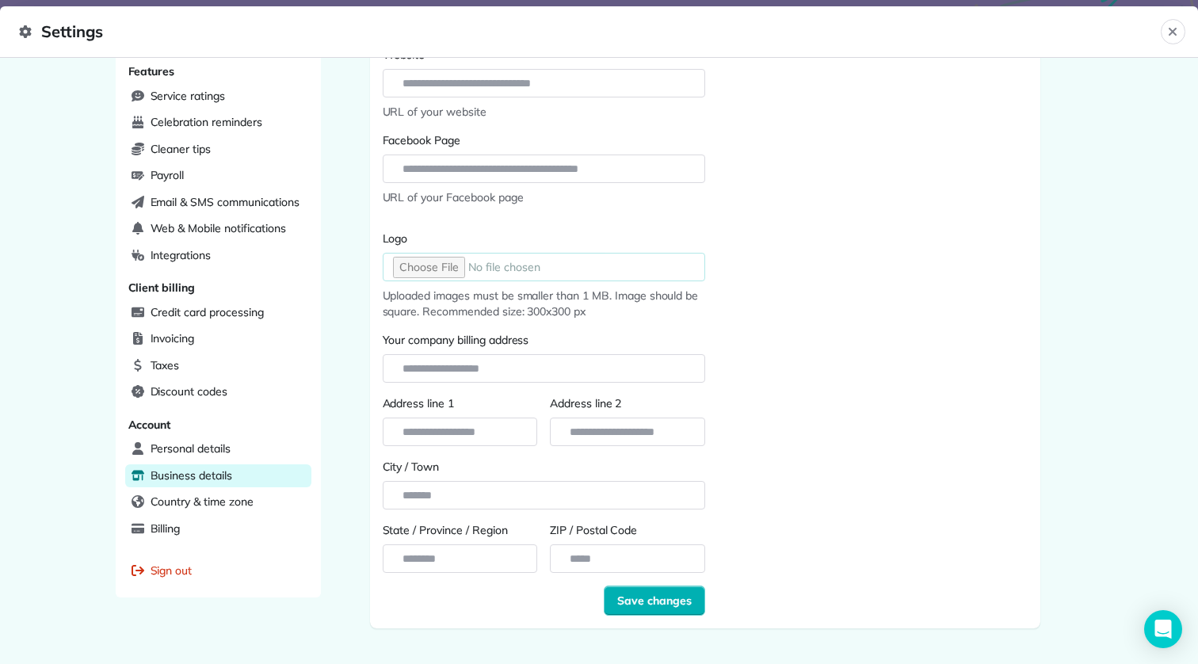
click at [445, 265] on input "Logo" at bounding box center [544, 267] width 322 height 29
type input "**********"
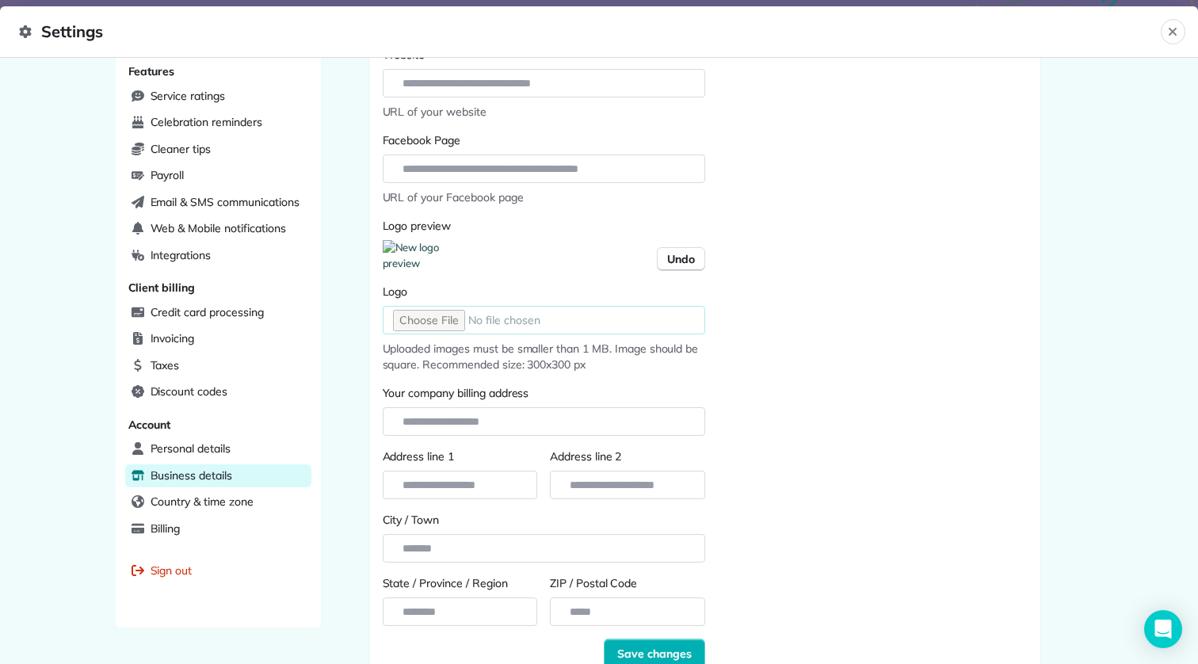
scroll to position [441, 0]
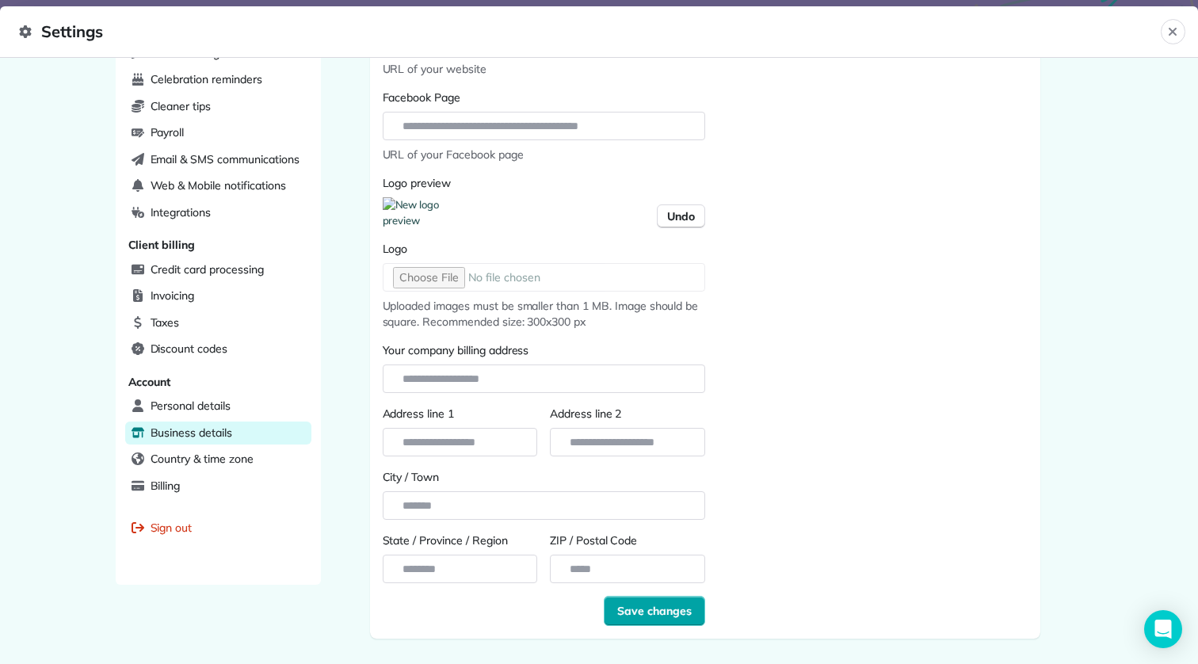
click at [654, 620] on button "Save changes" at bounding box center [654, 611] width 101 height 30
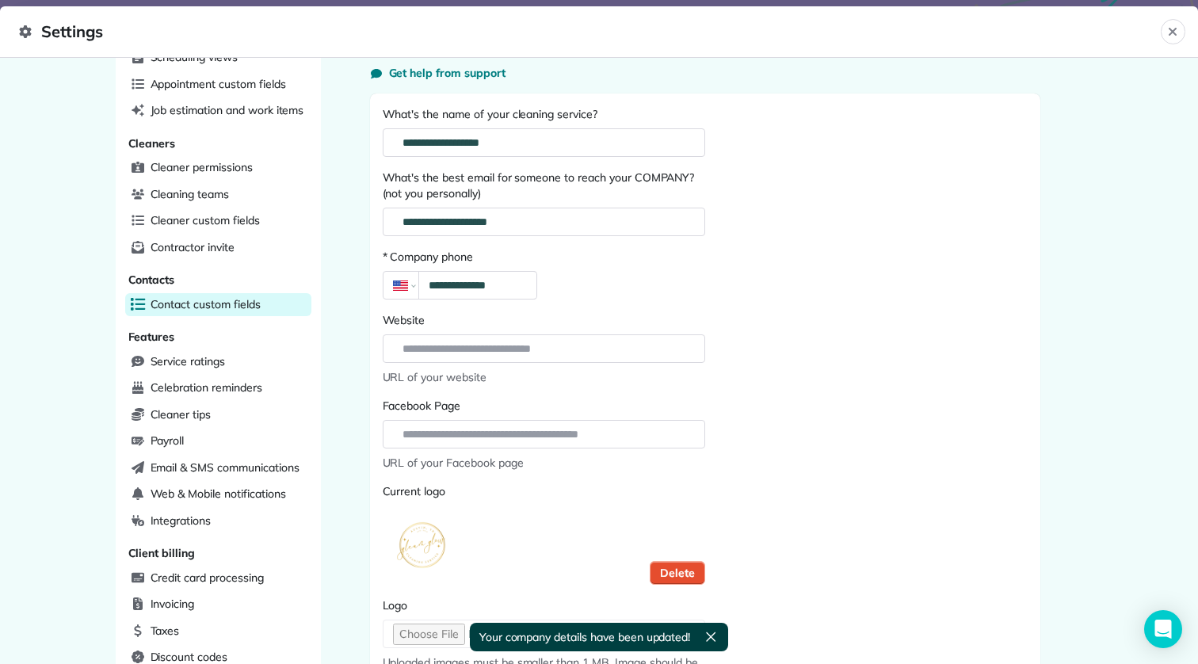
scroll to position [0, 0]
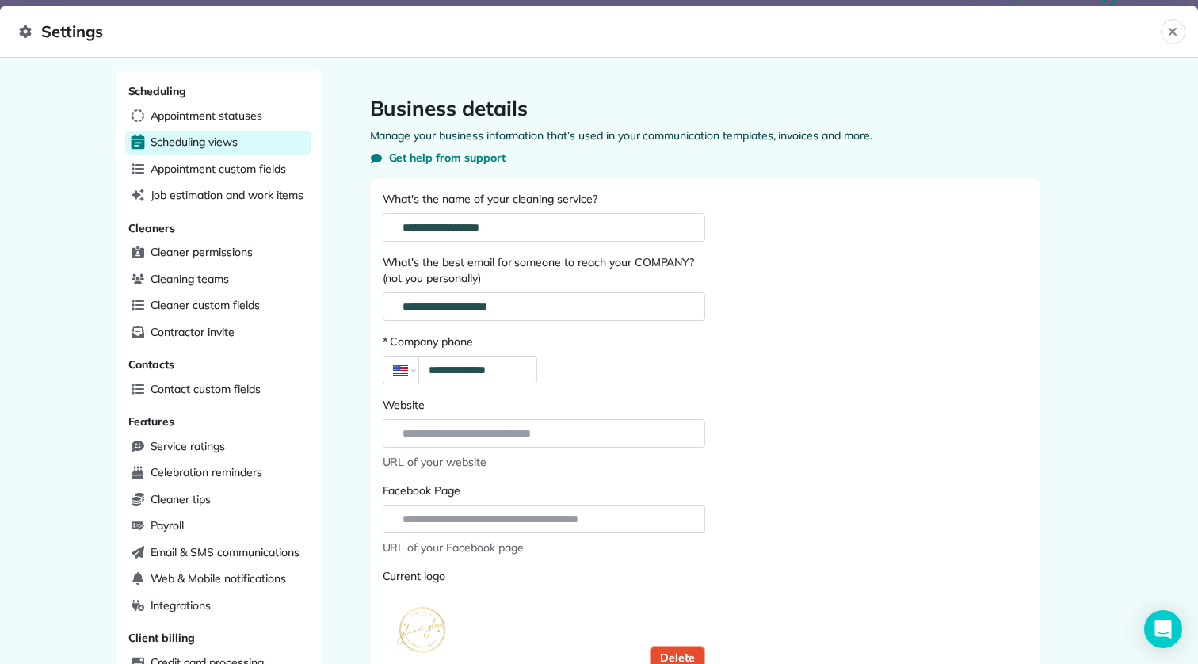
click at [269, 131] on div "Scheduling views" at bounding box center [218, 143] width 186 height 24
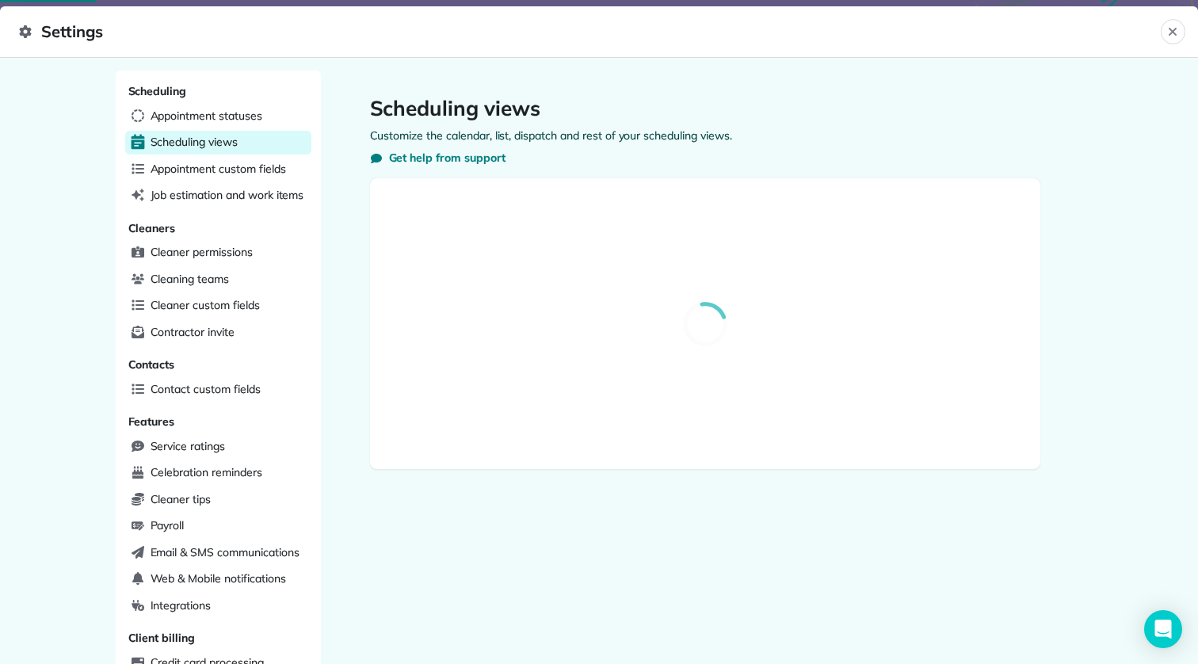
select select "**********"
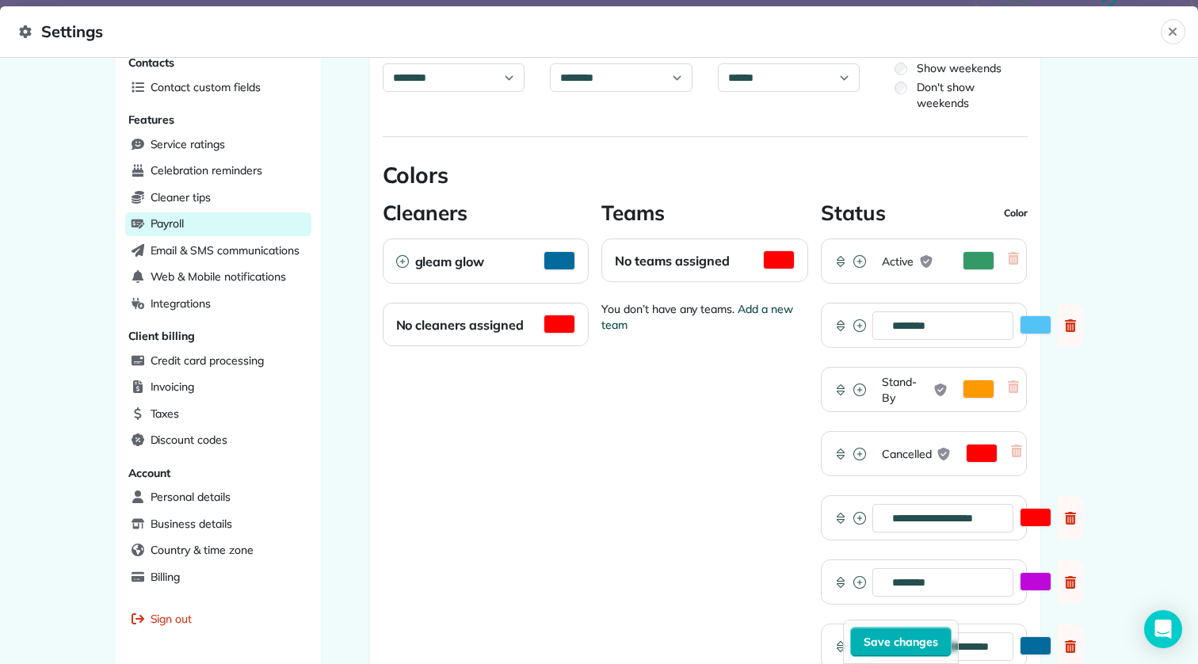
scroll to position [265, 0]
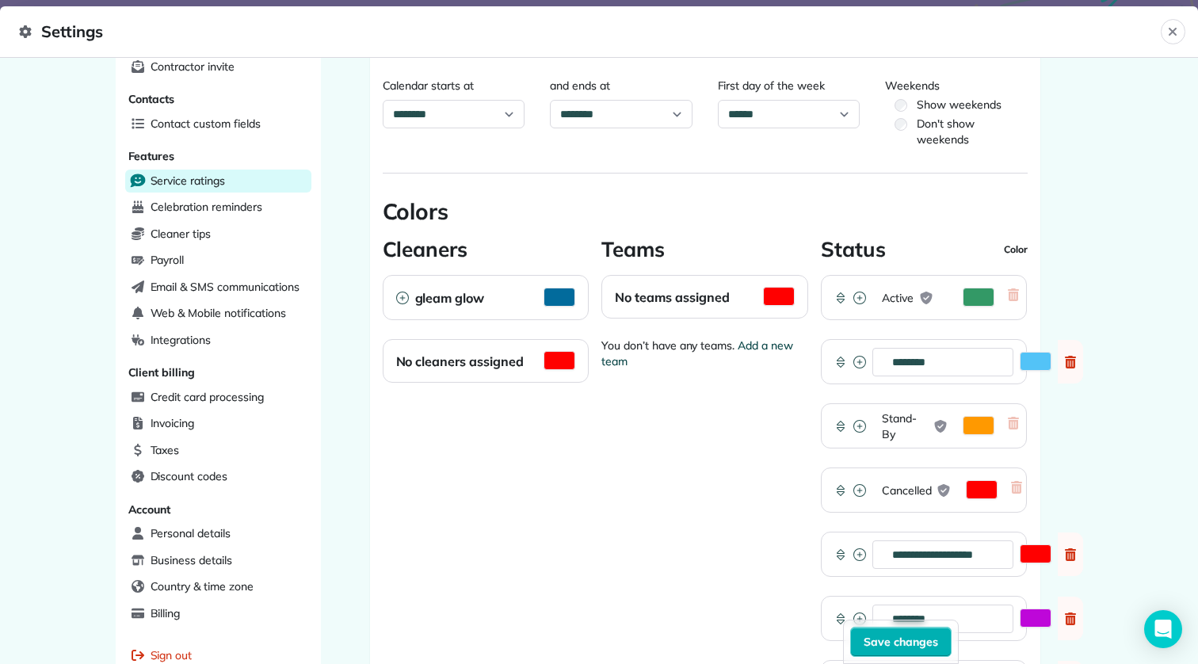
click at [231, 170] on div "Service ratings" at bounding box center [218, 182] width 186 height 24
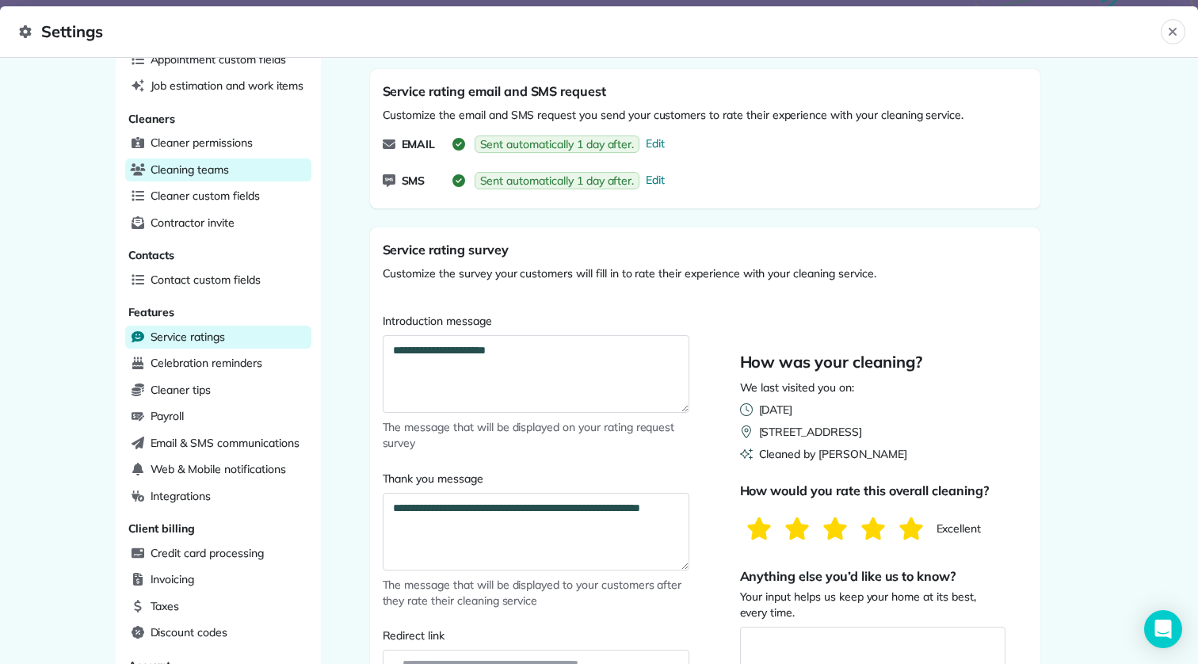
scroll to position [103, 0]
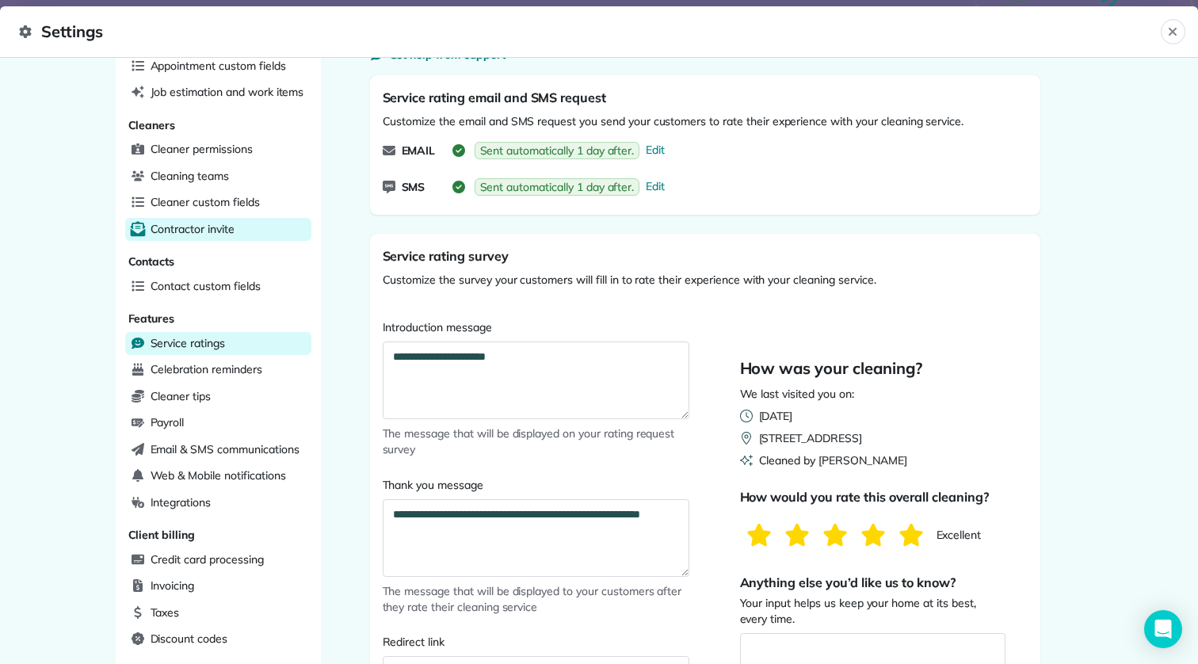
click at [238, 218] on div "Contractor invite" at bounding box center [218, 230] width 186 height 24
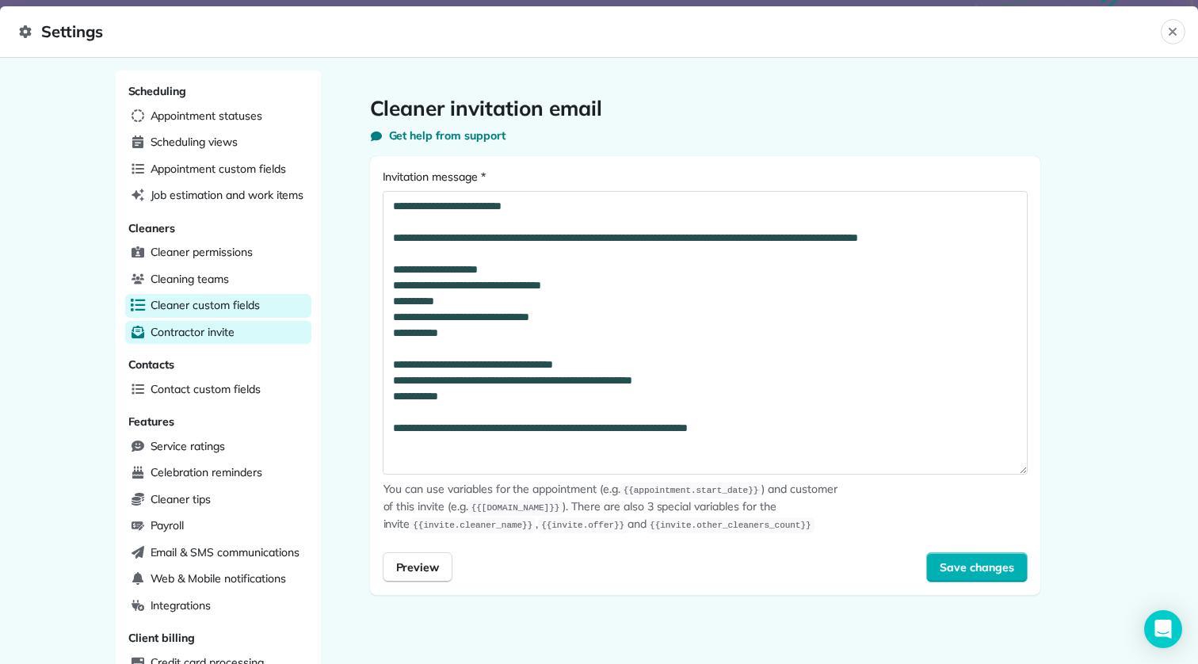
click at [232, 300] on span "Cleaner custom fields" at bounding box center [205, 305] width 109 height 16
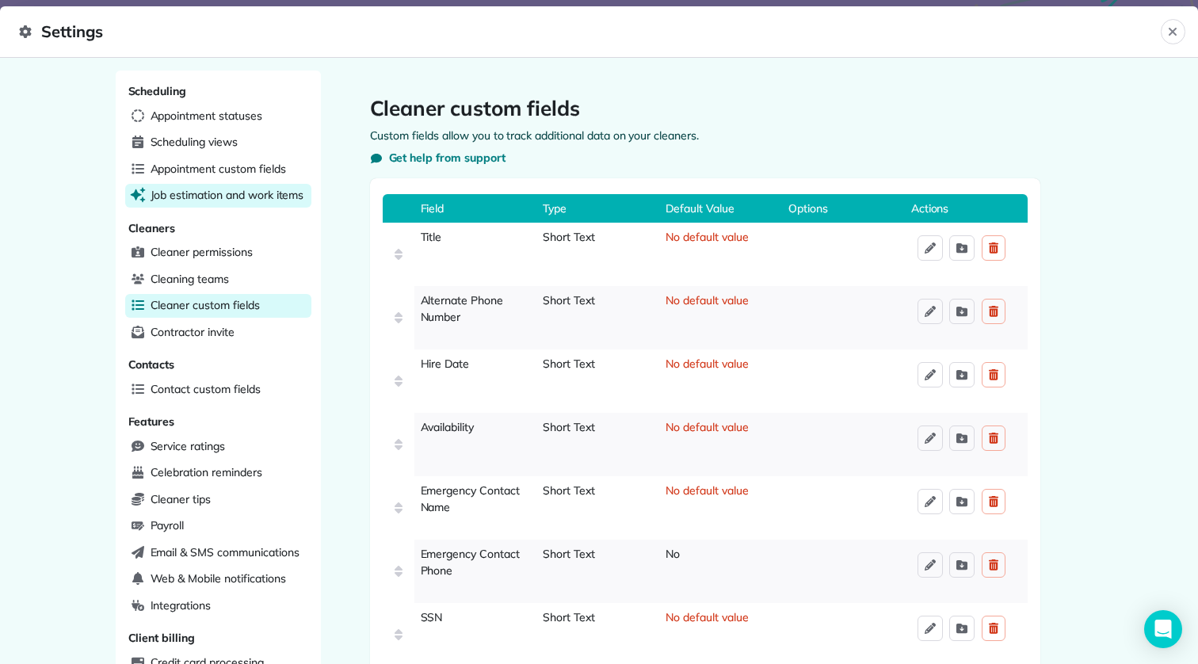
click at [246, 195] on span "Job estimation and work items" at bounding box center [228, 195] width 154 height 16
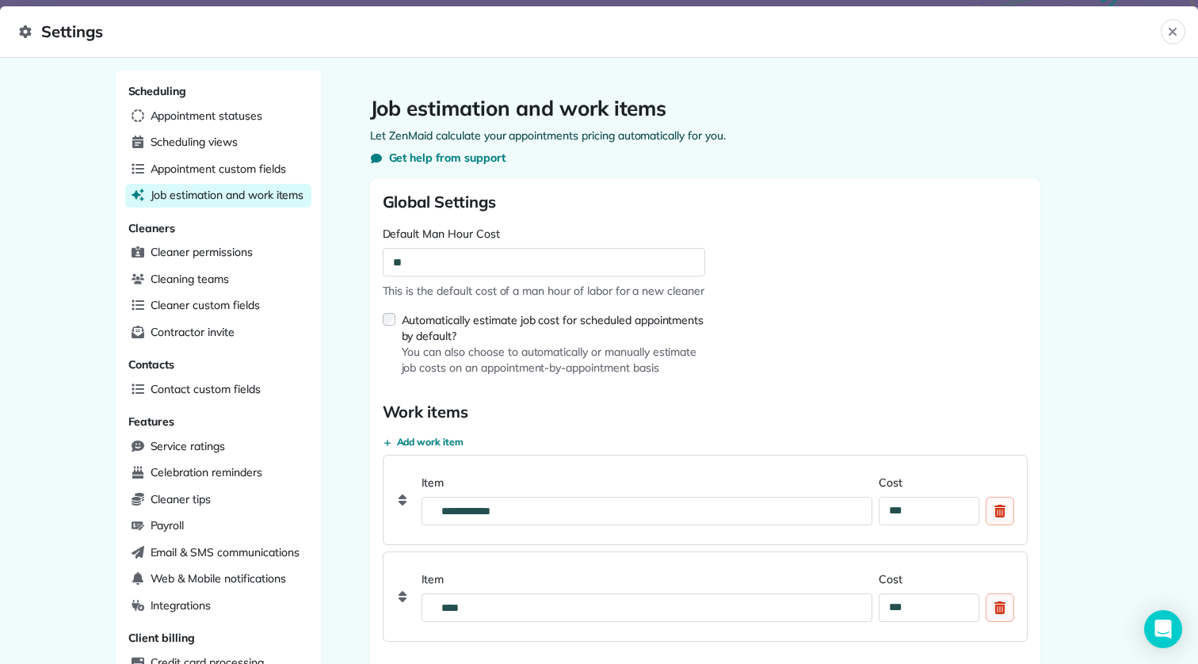
click at [391, 334] on div "Automatically estimate job cost for scheduled appointments by default? You can …" at bounding box center [544, 343] width 322 height 64
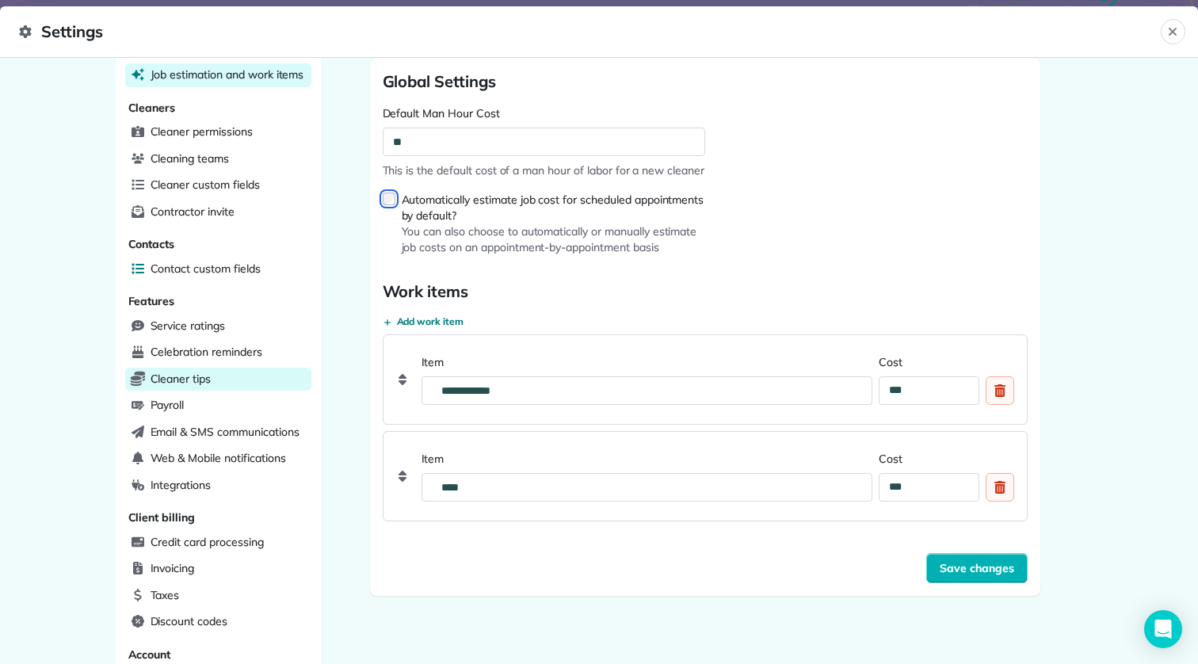
scroll to position [122, 0]
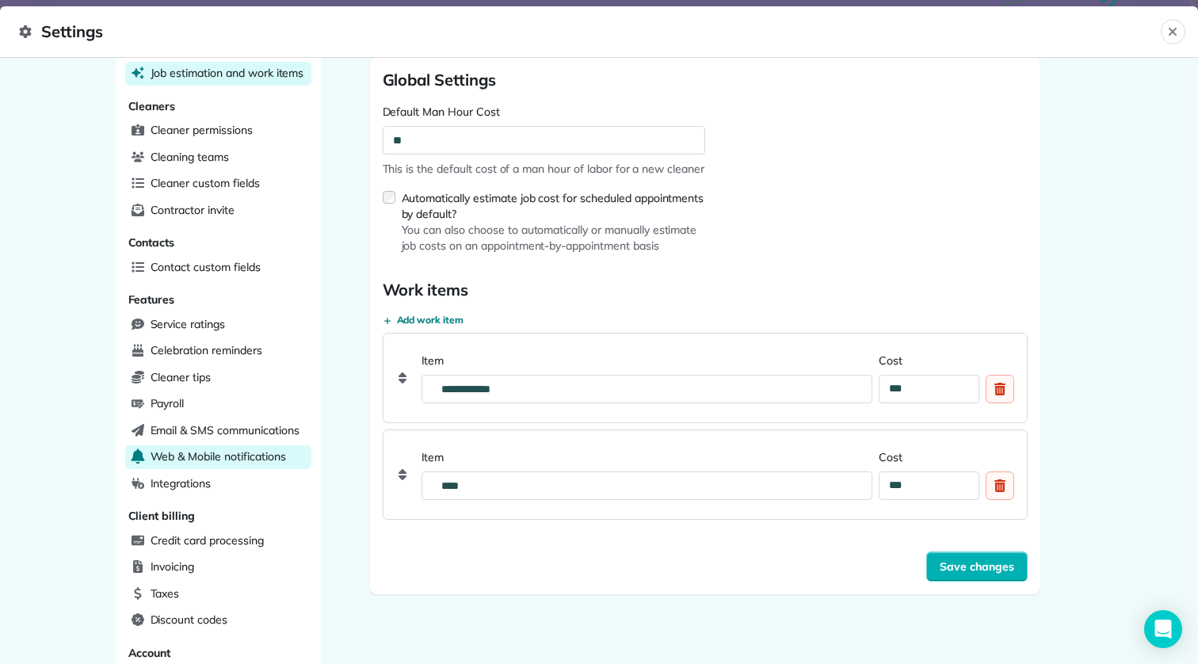
click at [249, 448] on span "Web & Mobile notifications" at bounding box center [218, 456] width 135 height 16
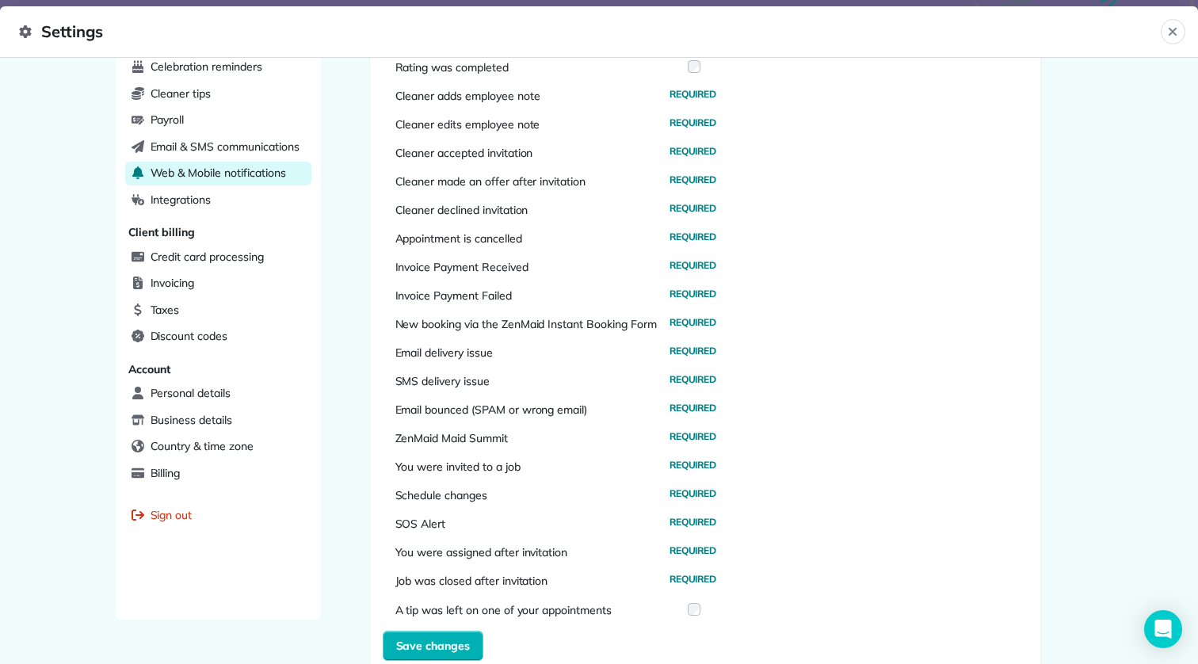
scroll to position [441, 0]
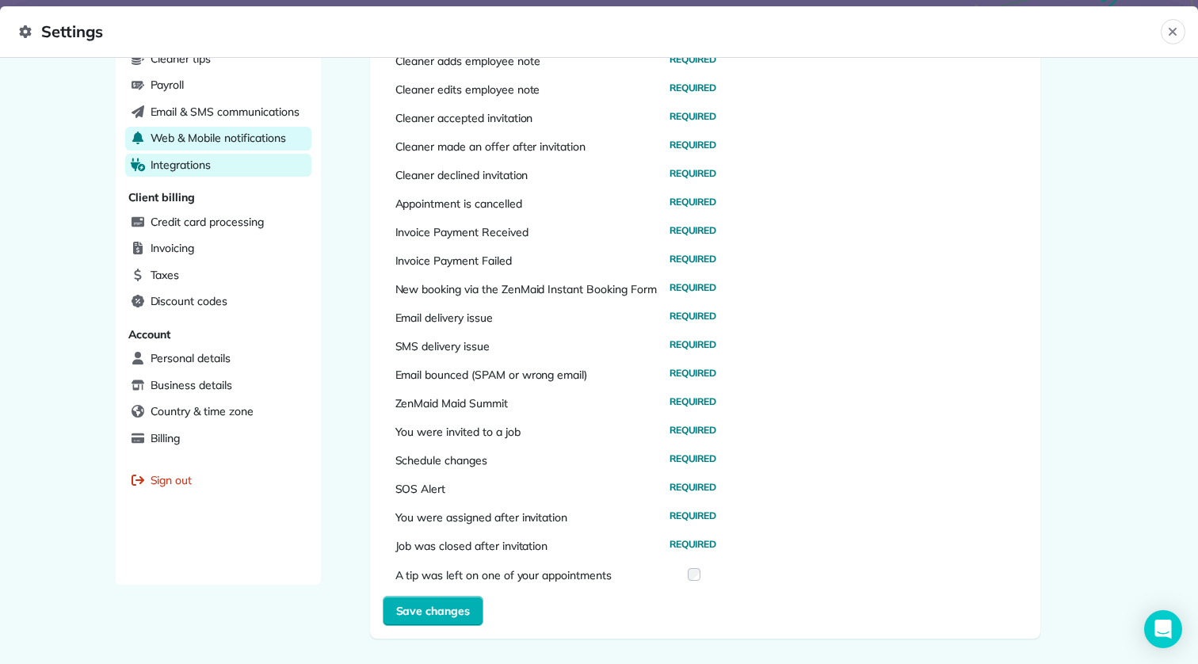
click at [235, 167] on div "Integrations" at bounding box center [218, 166] width 186 height 24
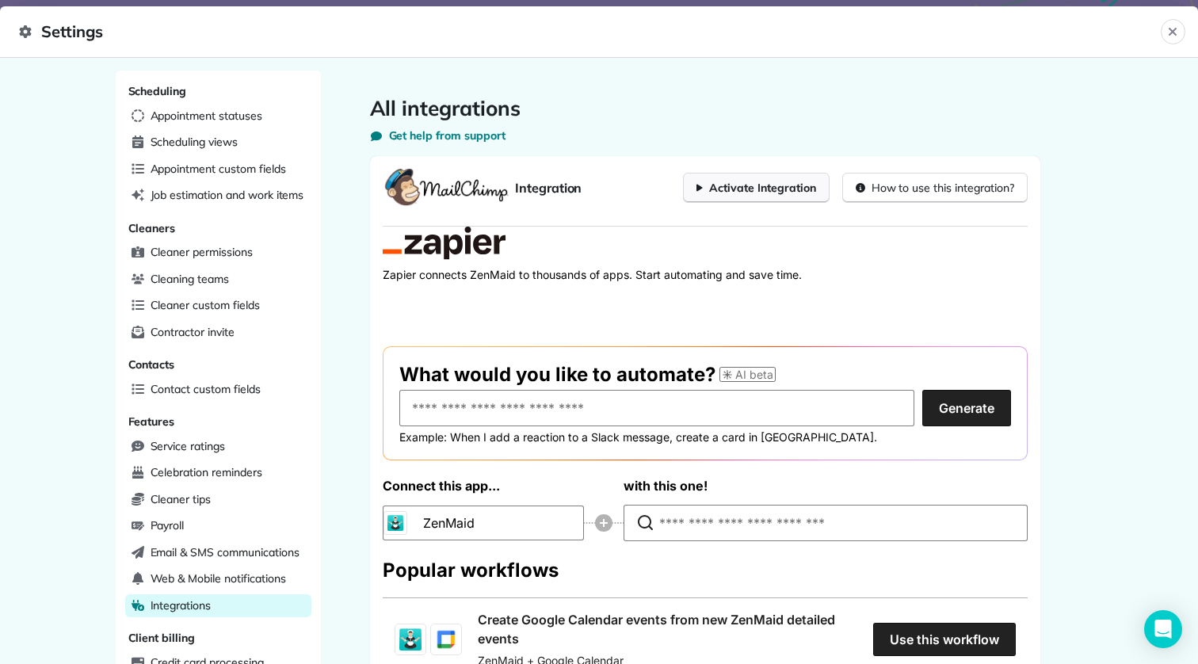
click at [785, 191] on div "Activate Integration" at bounding box center [755, 188] width 119 height 16
click at [672, 401] on input "text" at bounding box center [656, 408] width 515 height 36
type input "**********"
click at [922, 390] on button "Generate" at bounding box center [966, 408] width 89 height 36
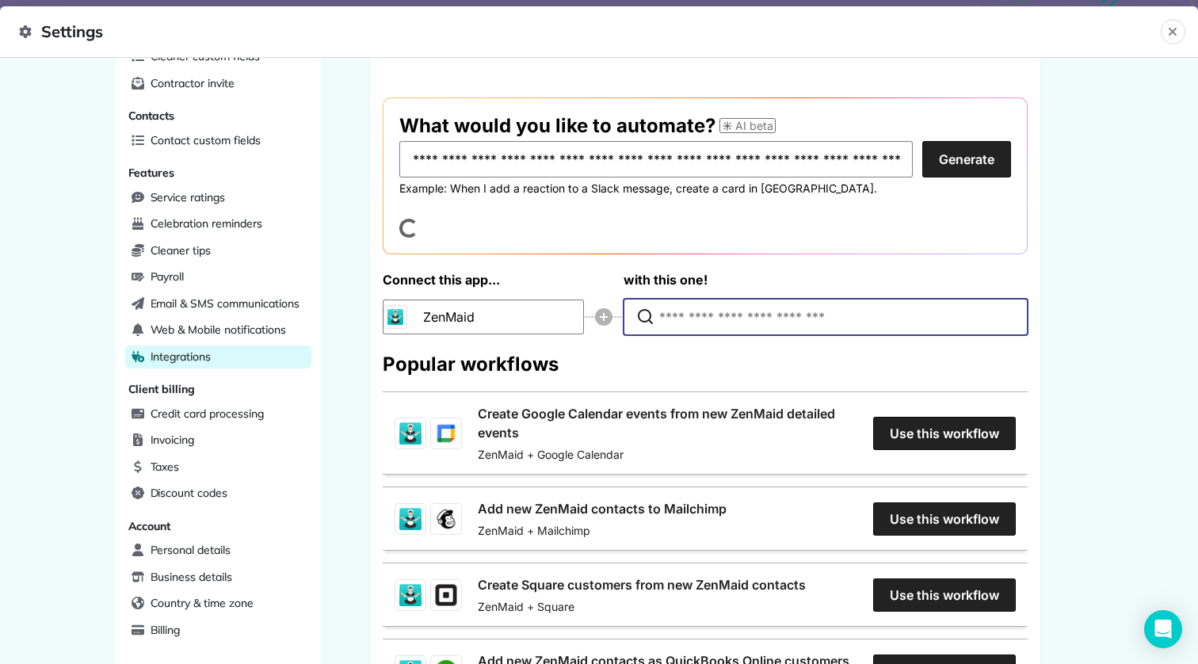
scroll to position [0, 0]
click at [763, 326] on input "Type to search for an app to connect" at bounding box center [829, 317] width 340 height 35
type input "*"
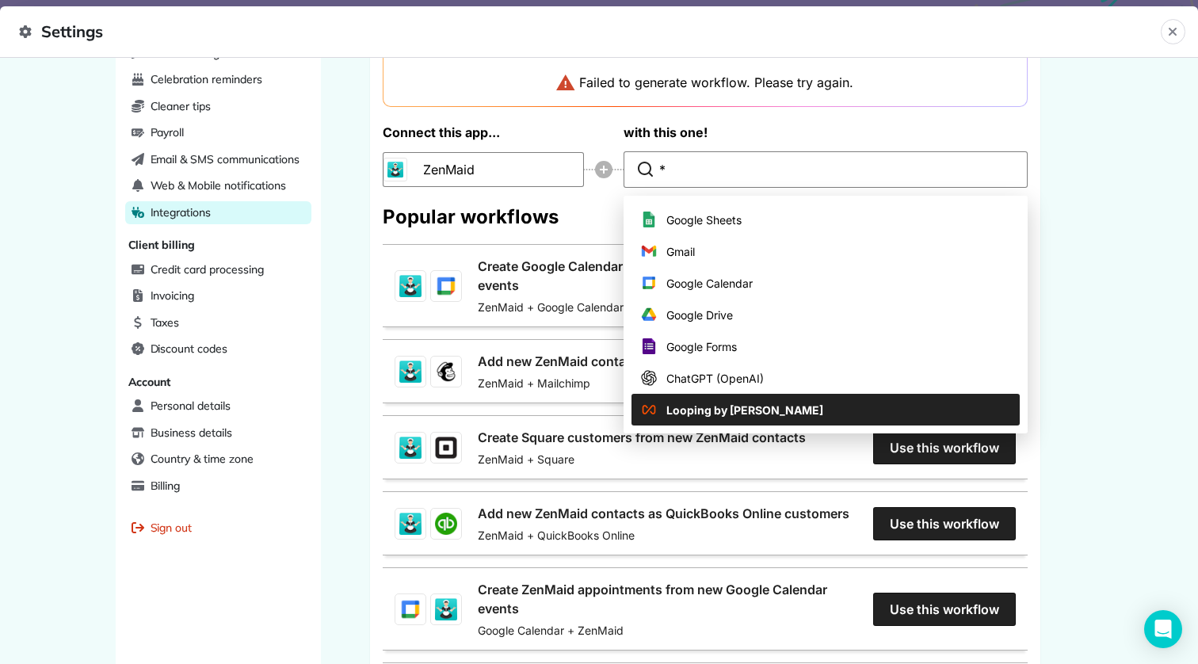
scroll to position [396, 0]
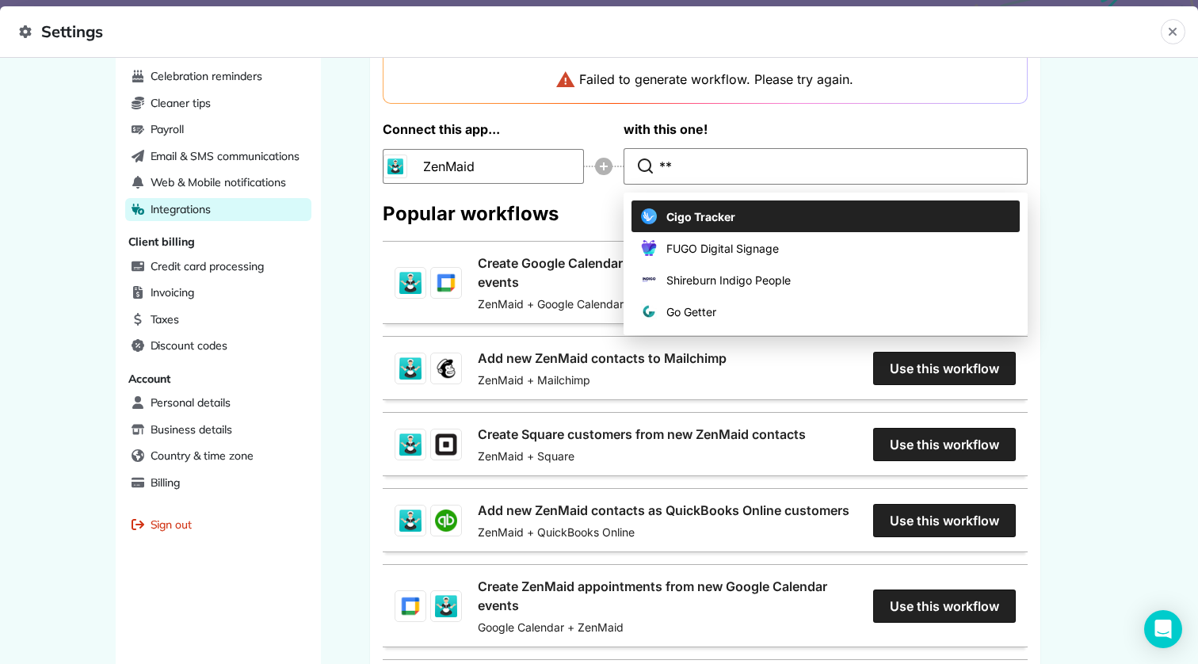
type input "*"
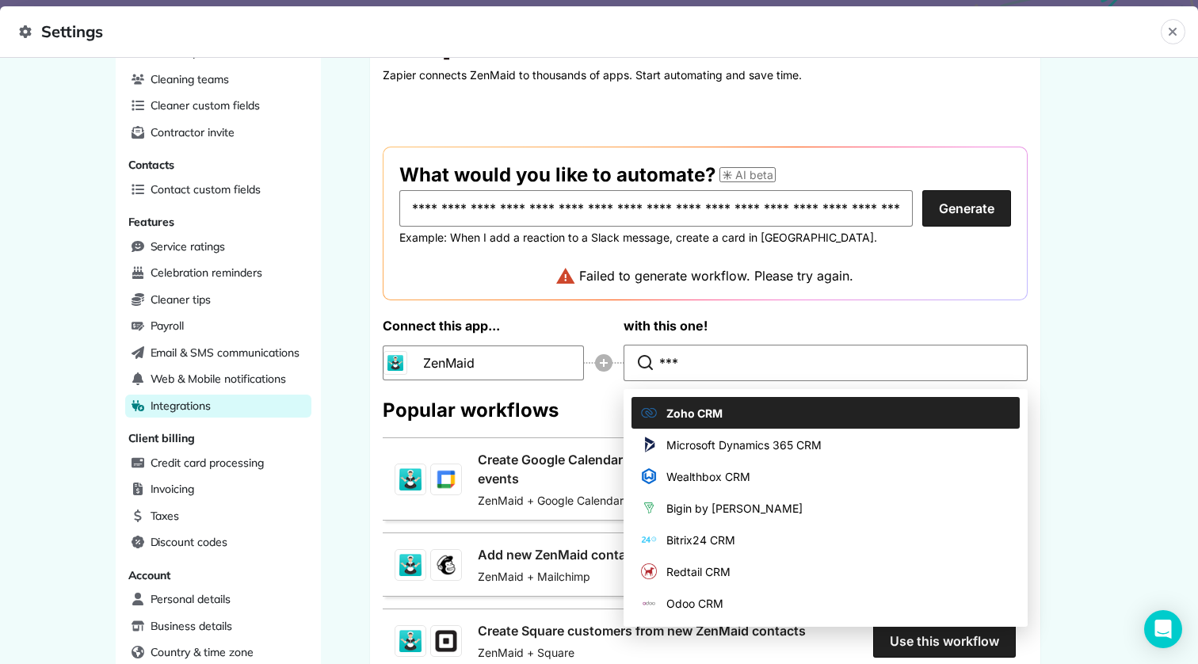
scroll to position [158, 0]
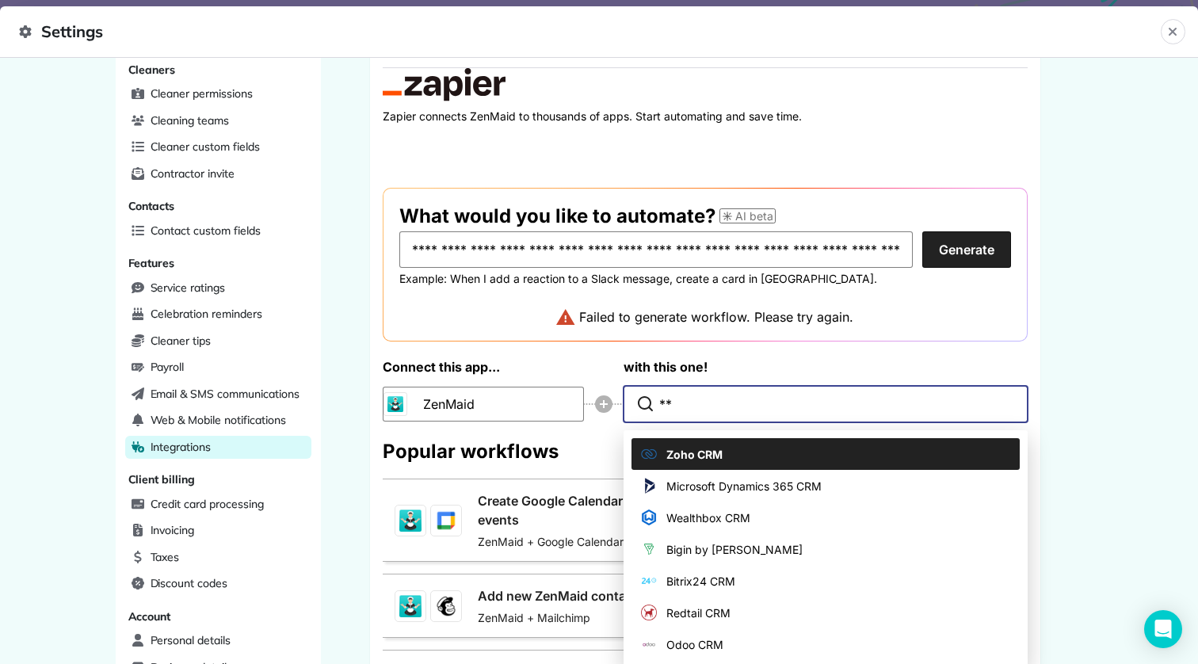
type input "*"
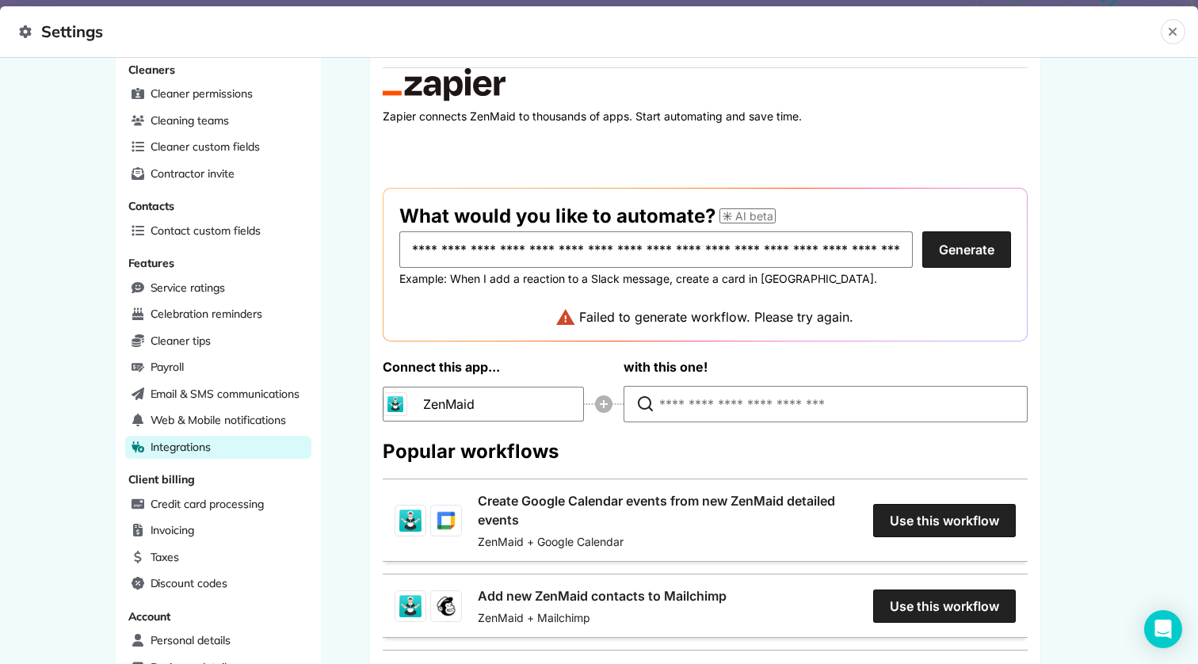
click at [975, 258] on button "Generate" at bounding box center [966, 249] width 89 height 36
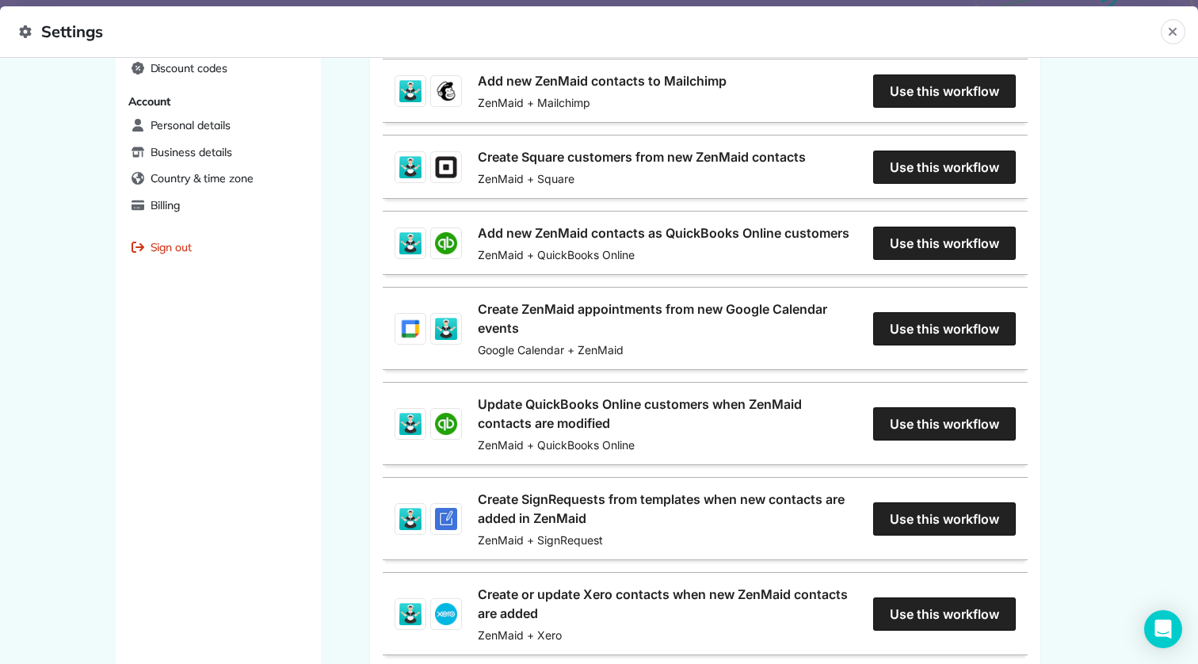
scroll to position [683, 0]
